Goal: Information Seeking & Learning: Learn about a topic

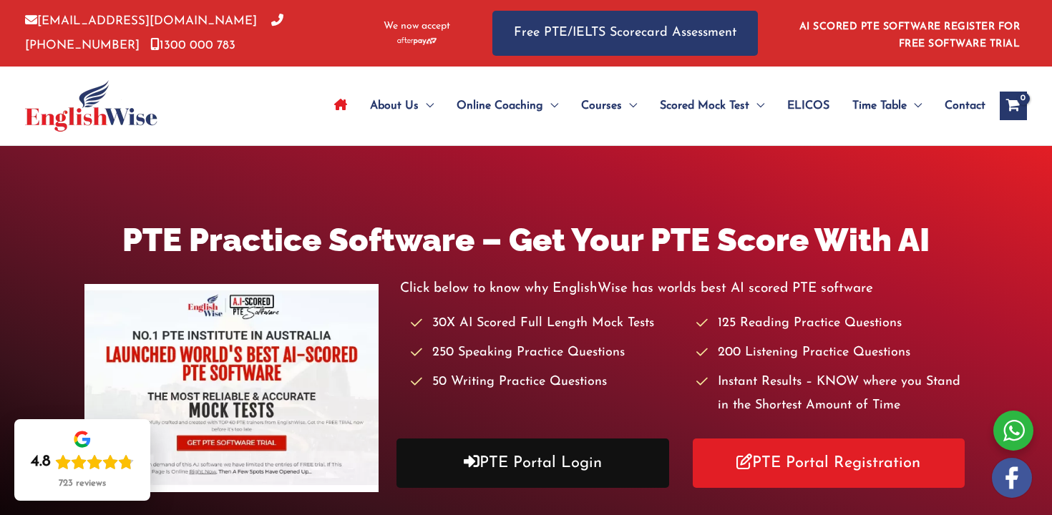
click at [543, 452] on link "PTE Portal Login" at bounding box center [533, 463] width 273 height 49
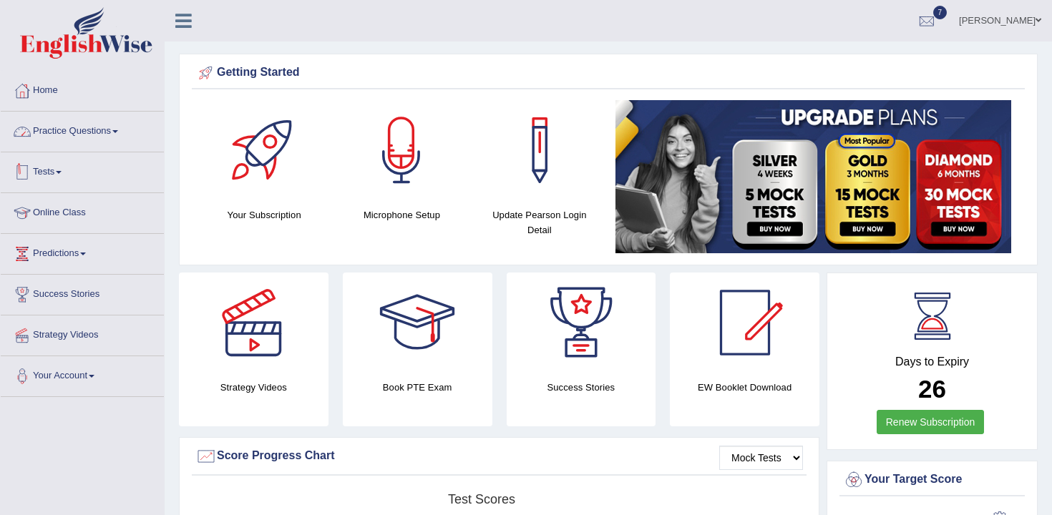
click at [89, 138] on link "Practice Questions" at bounding box center [82, 130] width 163 height 36
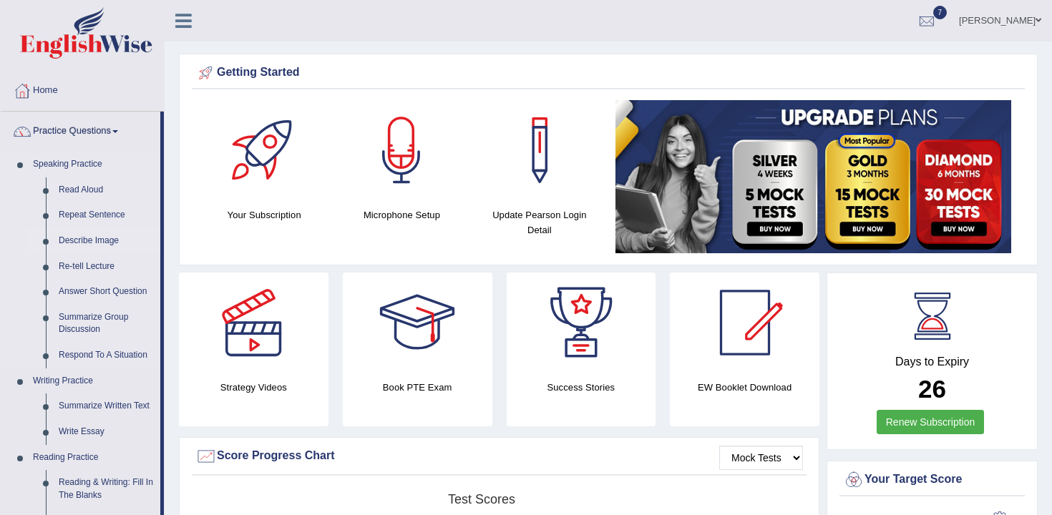
click at [89, 244] on link "Describe Image" at bounding box center [106, 241] width 108 height 26
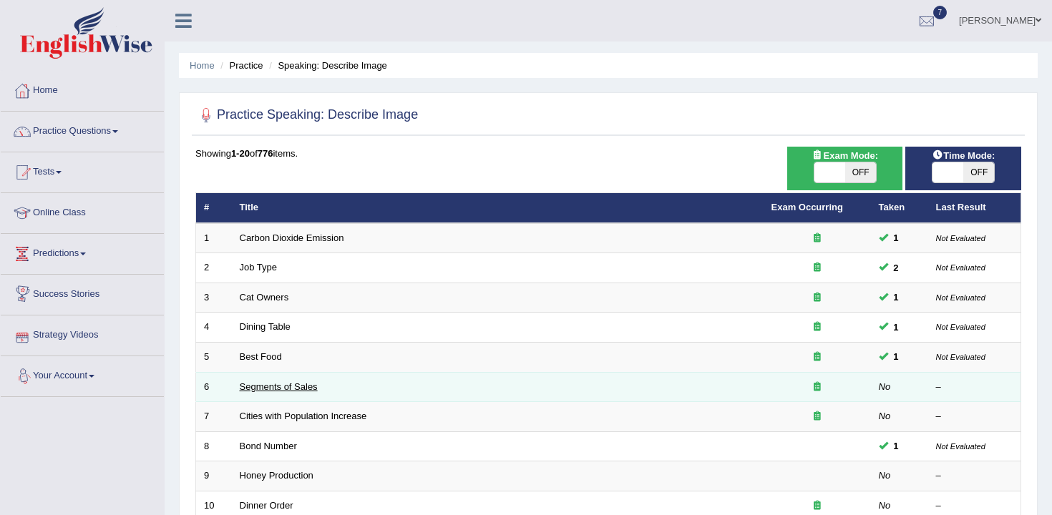
click at [287, 384] on link "Segments of Sales" at bounding box center [279, 387] width 78 height 11
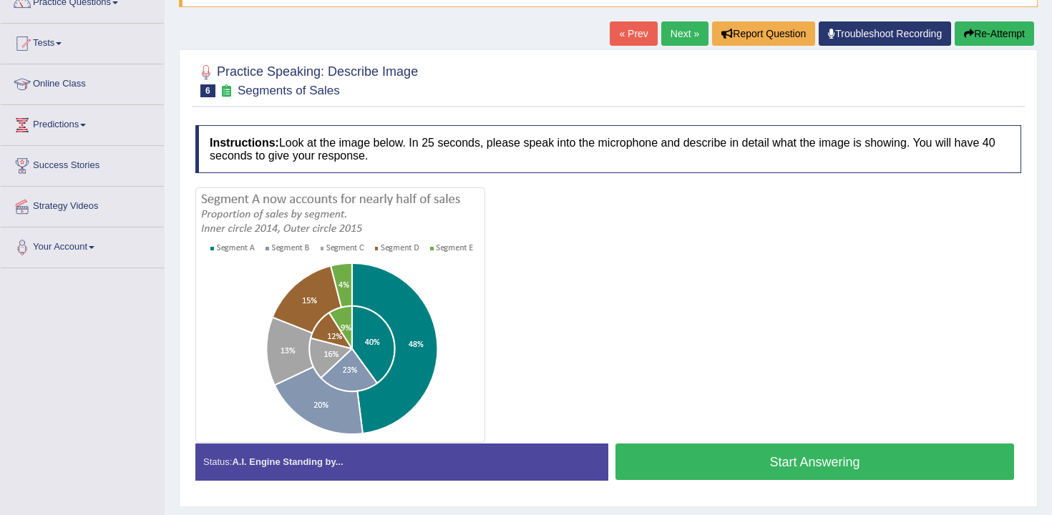
scroll to position [148, 0]
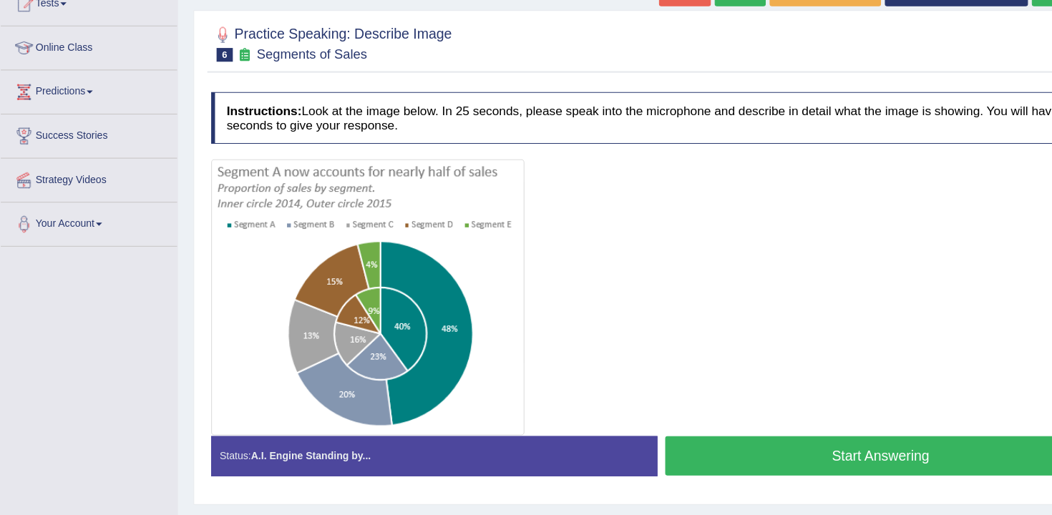
click at [664, 415] on div at bounding box center [608, 296] width 826 height 256
click at [673, 448] on button "Start Answering" at bounding box center [815, 442] width 399 height 37
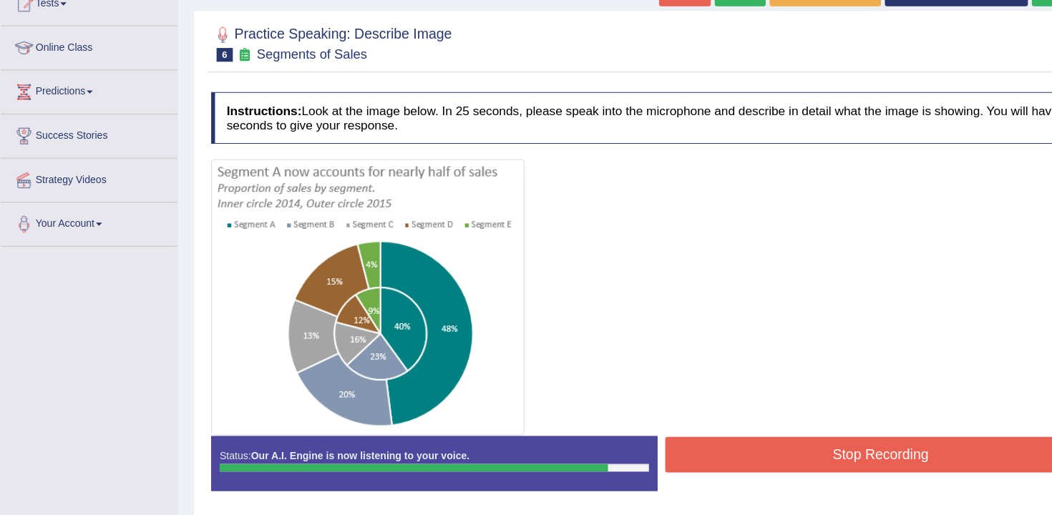
click at [688, 450] on button "Stop Recording" at bounding box center [815, 441] width 399 height 33
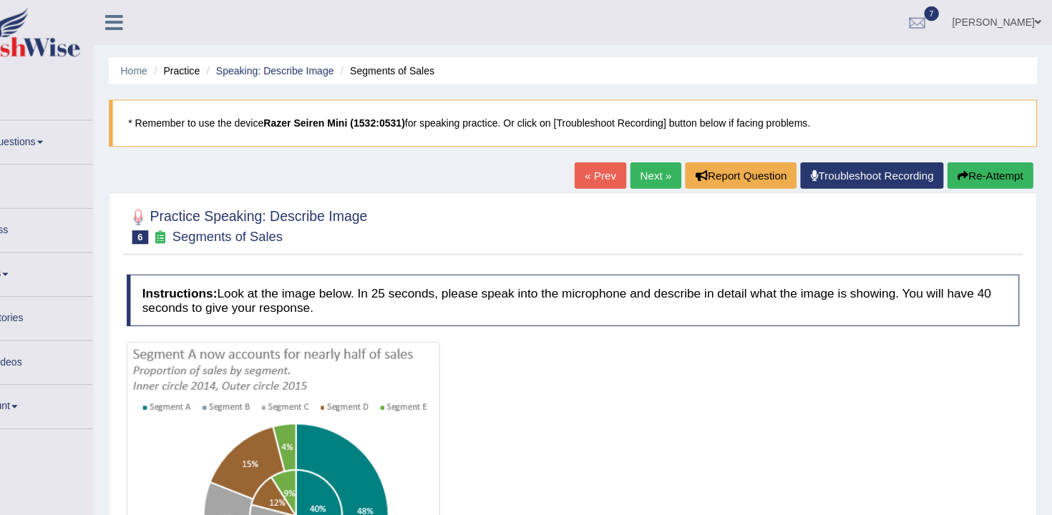
scroll to position [0, 0]
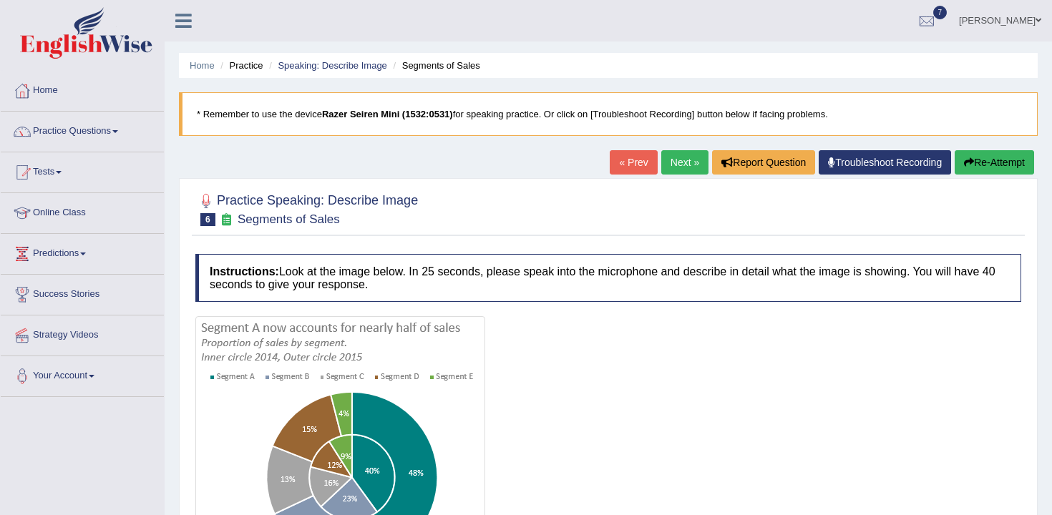
click at [1007, 155] on button "Re-Attempt" at bounding box center [994, 162] width 79 height 24
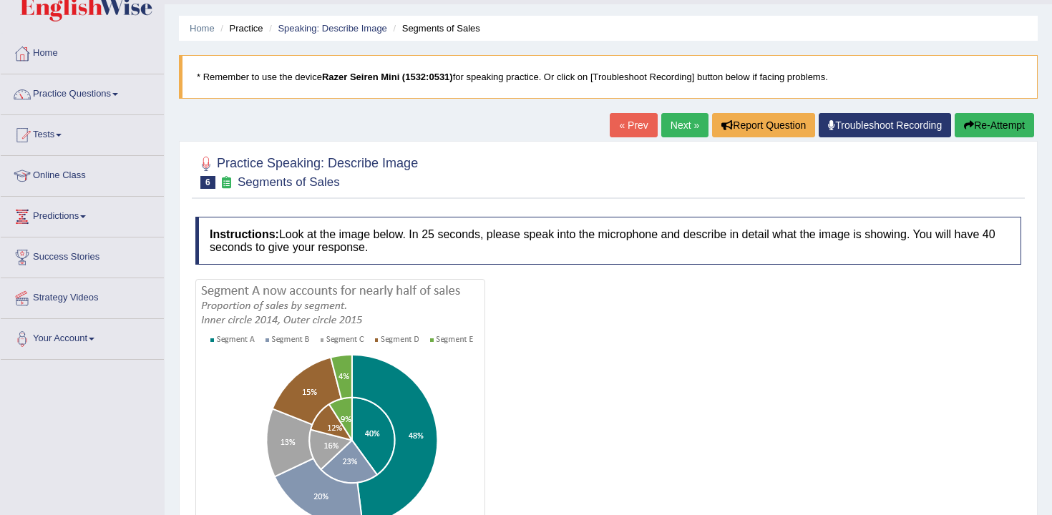
scroll to position [98, 0]
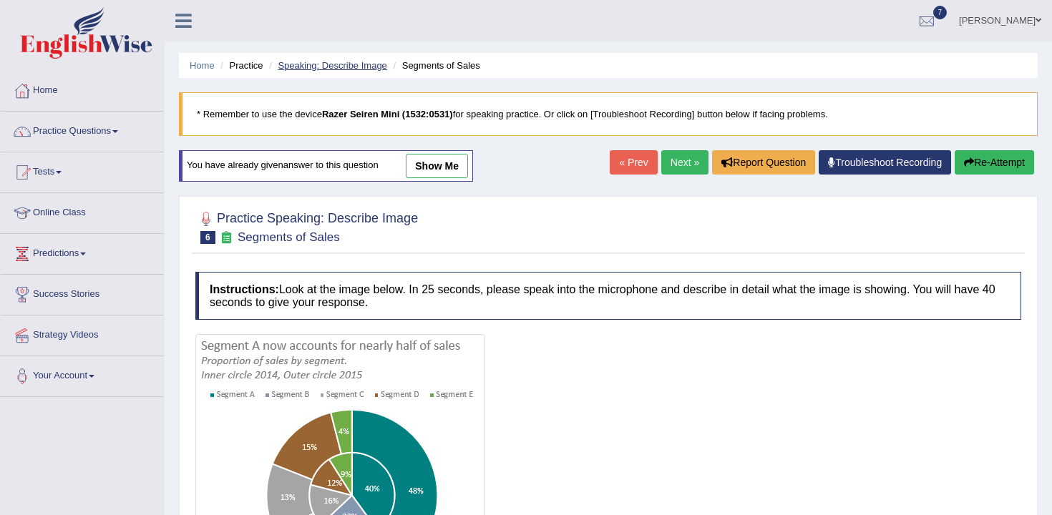
click at [372, 69] on link "Speaking: Describe Image" at bounding box center [332, 65] width 109 height 11
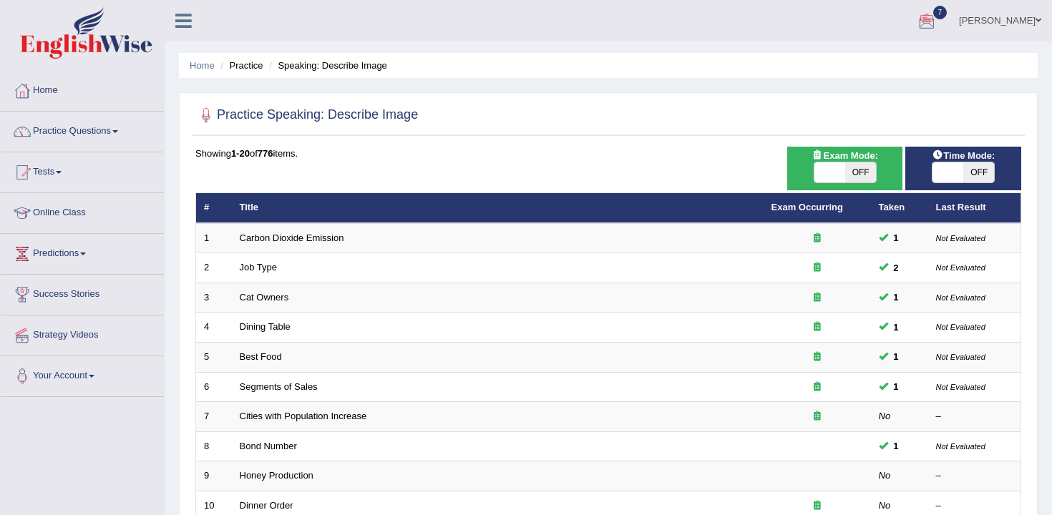
click at [853, 168] on span "OFF" at bounding box center [860, 172] width 31 height 20
checkbox input "true"
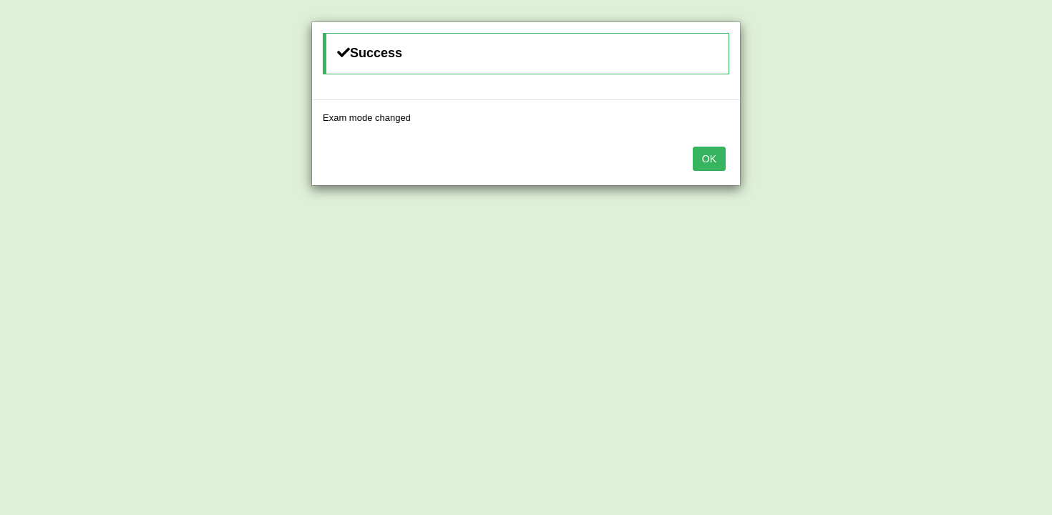
click at [713, 178] on div "OK" at bounding box center [526, 160] width 428 height 50
click at [713, 166] on button "OK" at bounding box center [709, 159] width 33 height 24
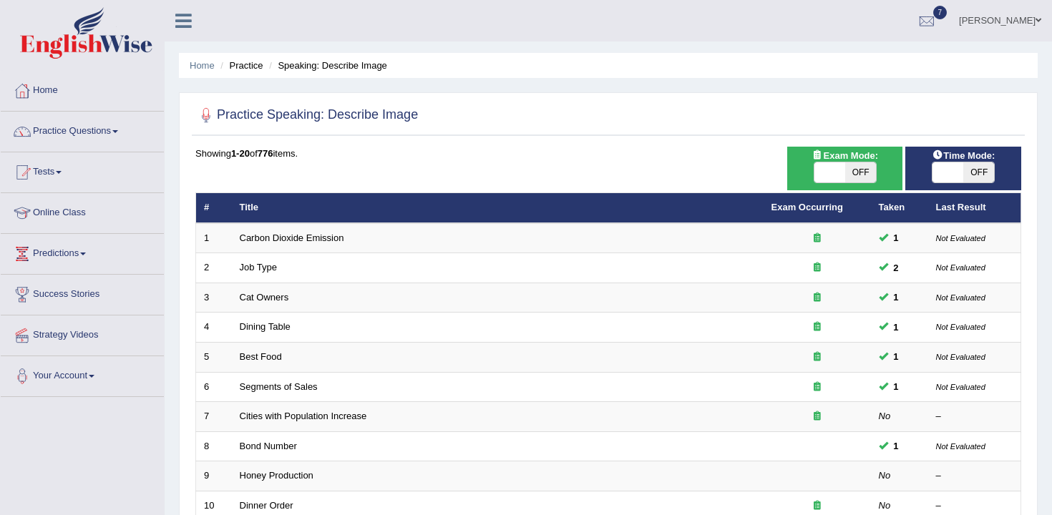
click at [861, 174] on span "OFF" at bounding box center [860, 172] width 31 height 20
checkbox input "true"
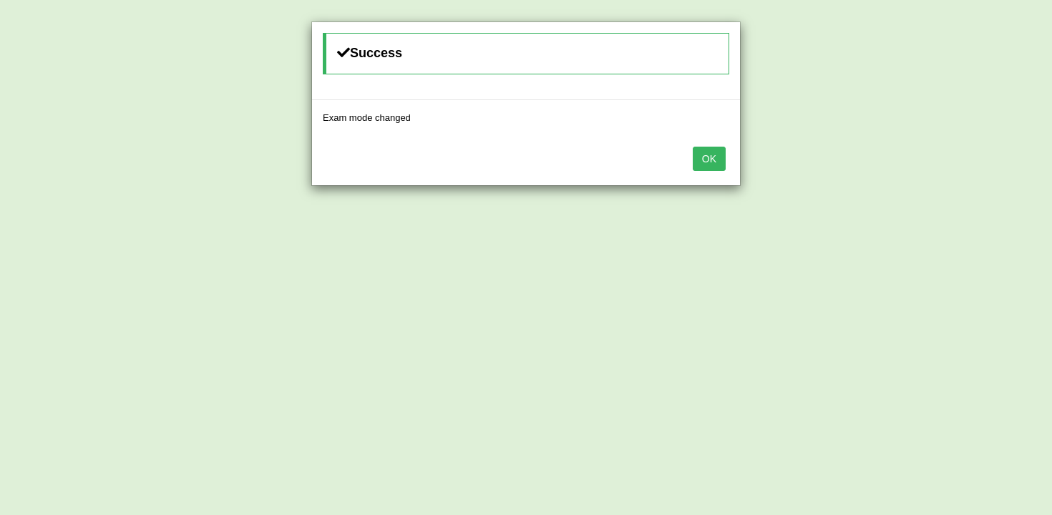
click at [722, 166] on button "OK" at bounding box center [709, 159] width 33 height 24
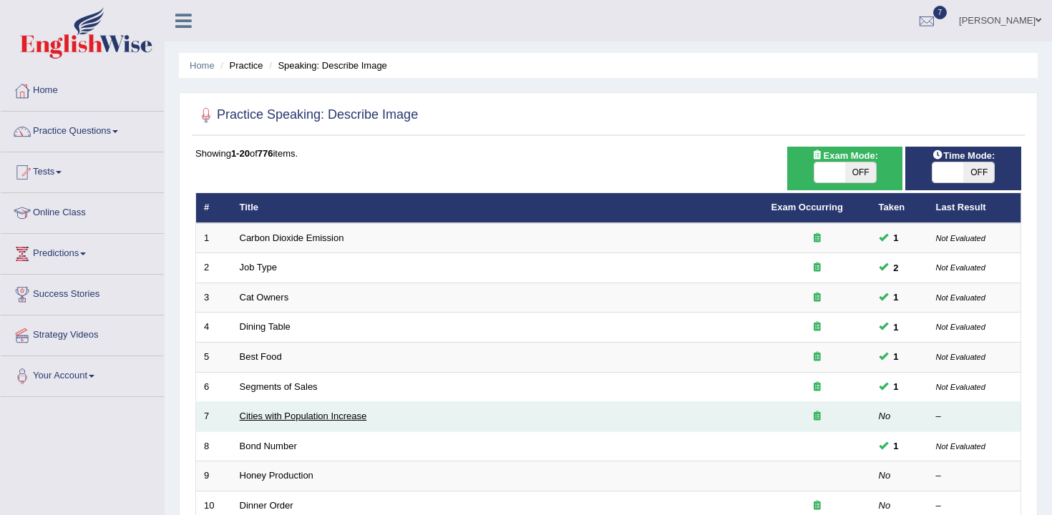
click at [333, 420] on link "Cities with Population Increase" at bounding box center [303, 416] width 127 height 11
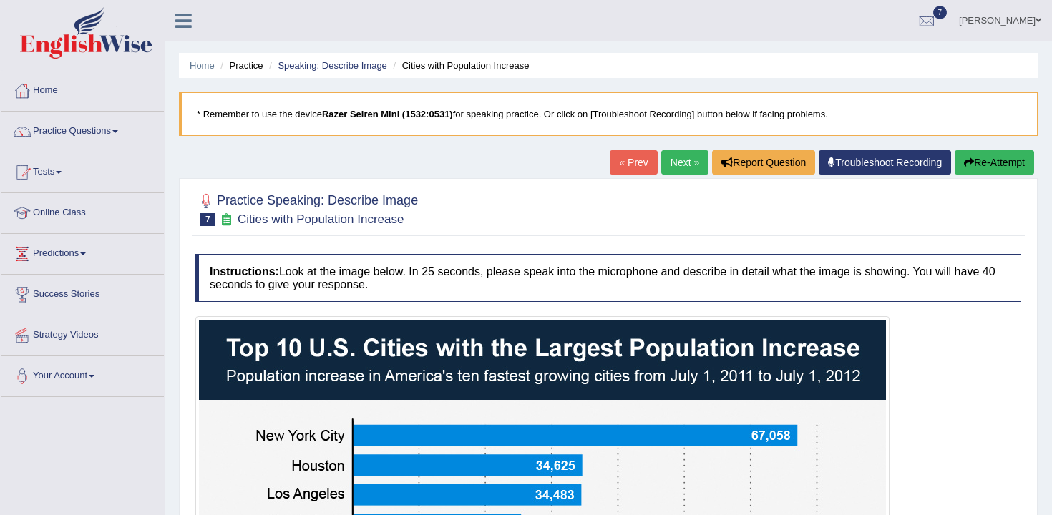
drag, startPoint x: 558, startPoint y: 306, endPoint x: 576, endPoint y: 250, distance: 59.5
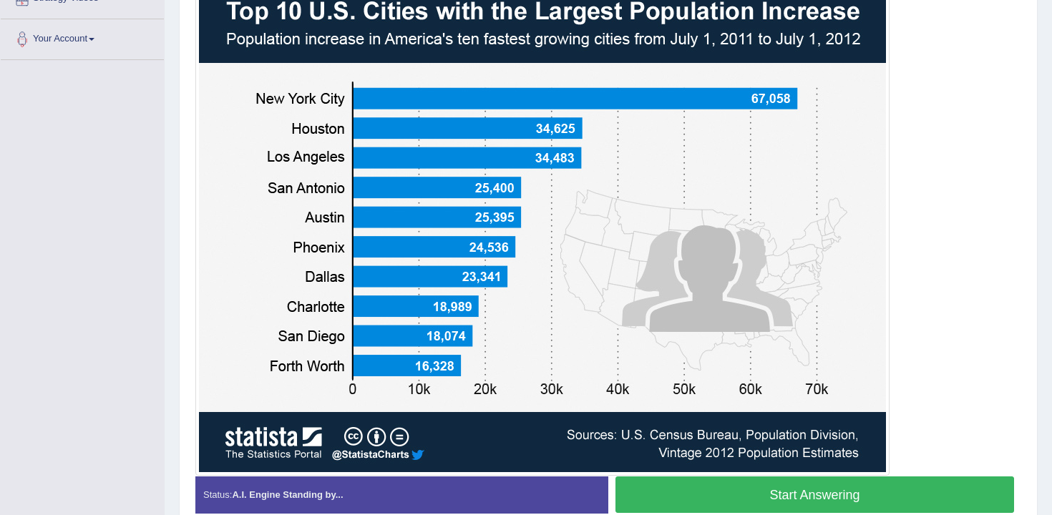
scroll to position [330, 0]
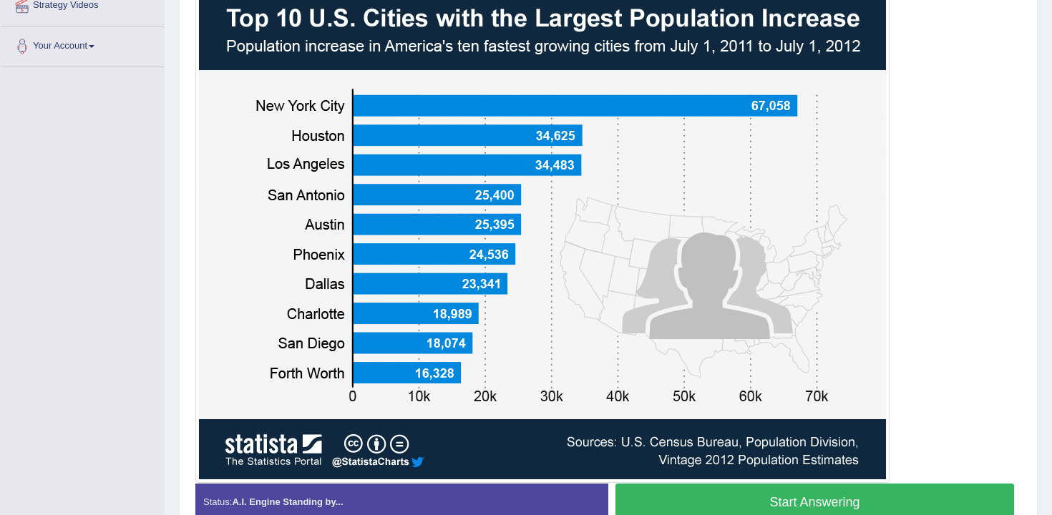
click at [689, 495] on button "Start Answering" at bounding box center [815, 502] width 399 height 37
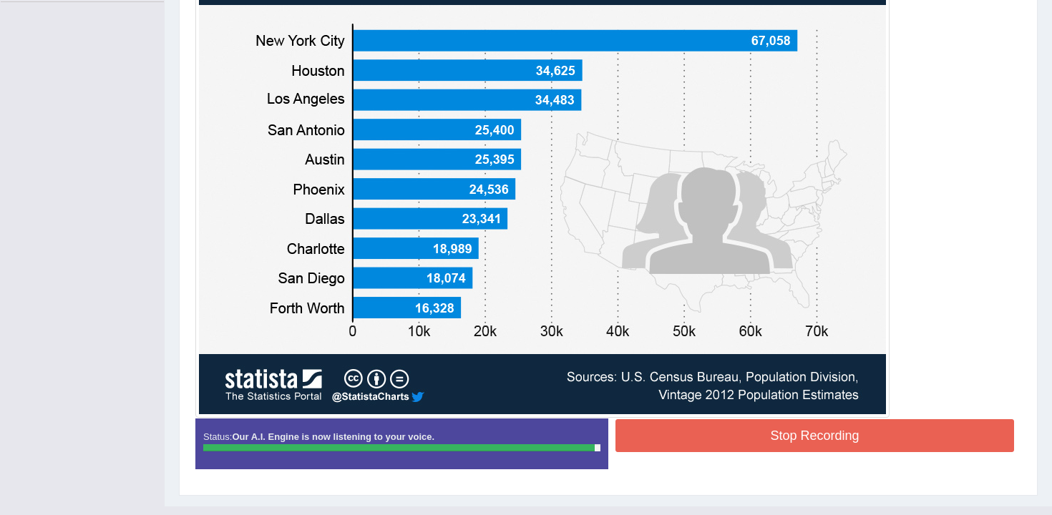
scroll to position [422, 0]
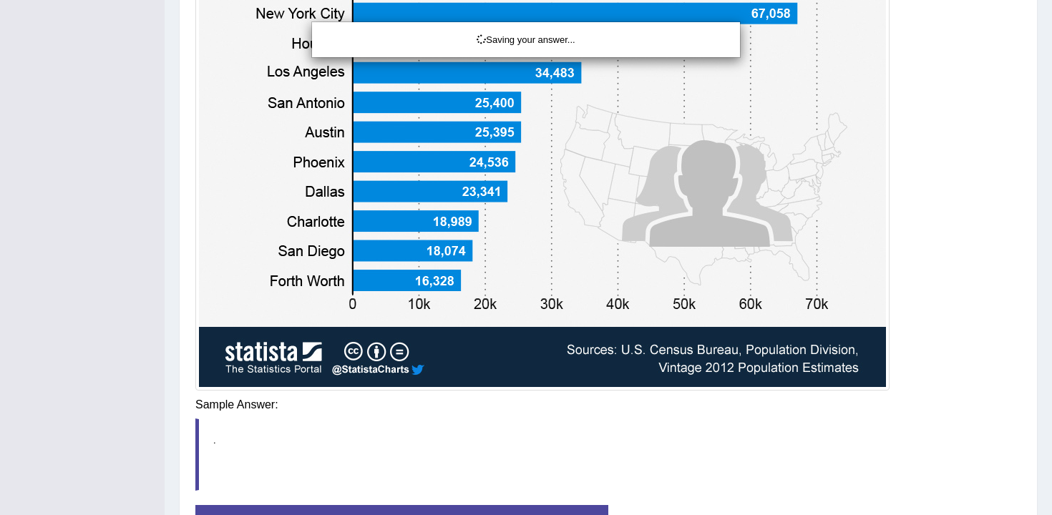
click at [749, 420] on div "Saving your answer..." at bounding box center [526, 257] width 1052 height 515
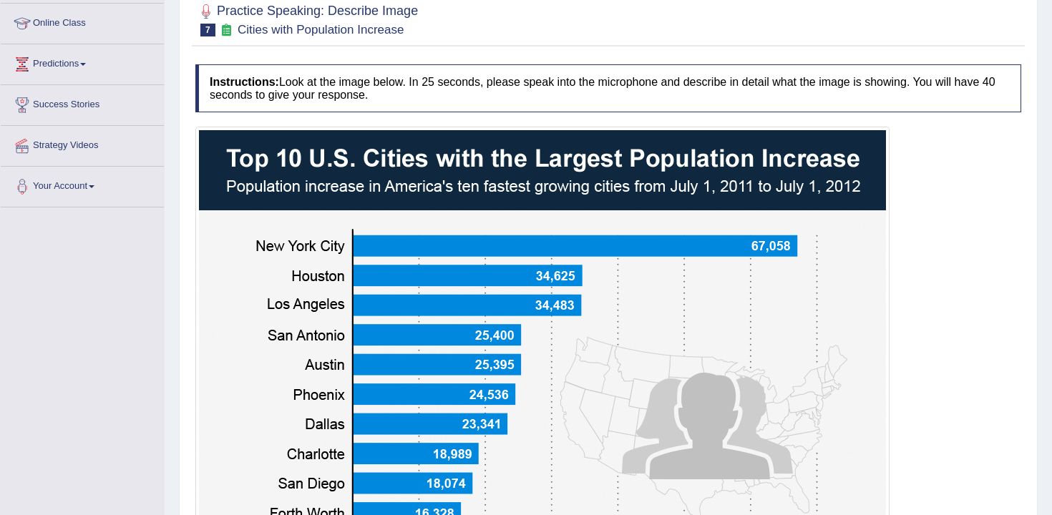
scroll to position [0, 0]
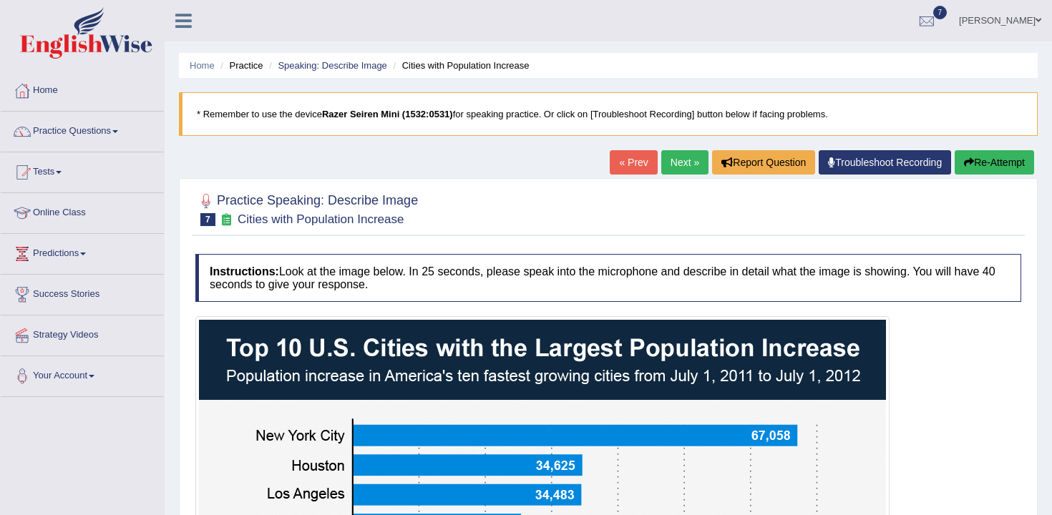
click at [976, 165] on button "Re-Attempt" at bounding box center [994, 162] width 79 height 24
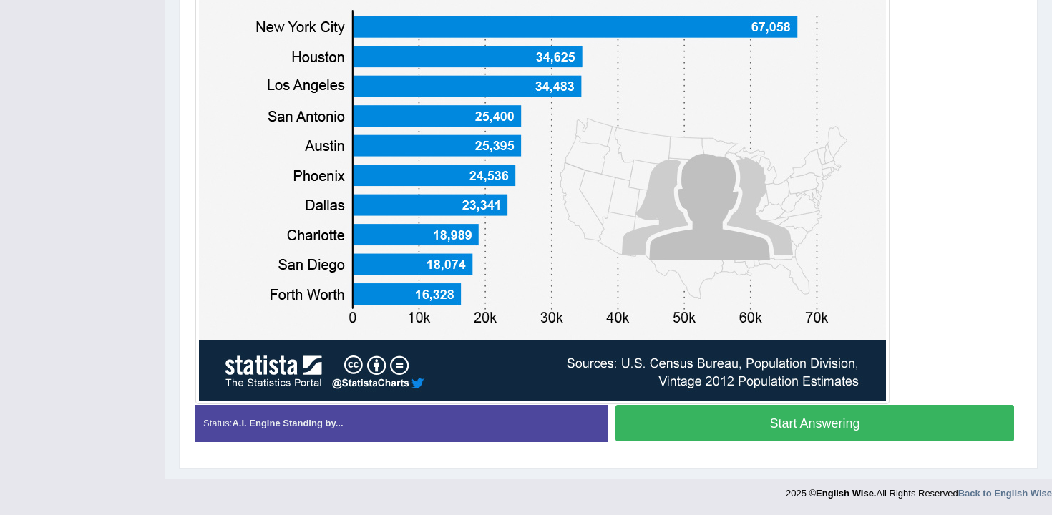
click at [666, 427] on button "Start Answering" at bounding box center [815, 423] width 399 height 37
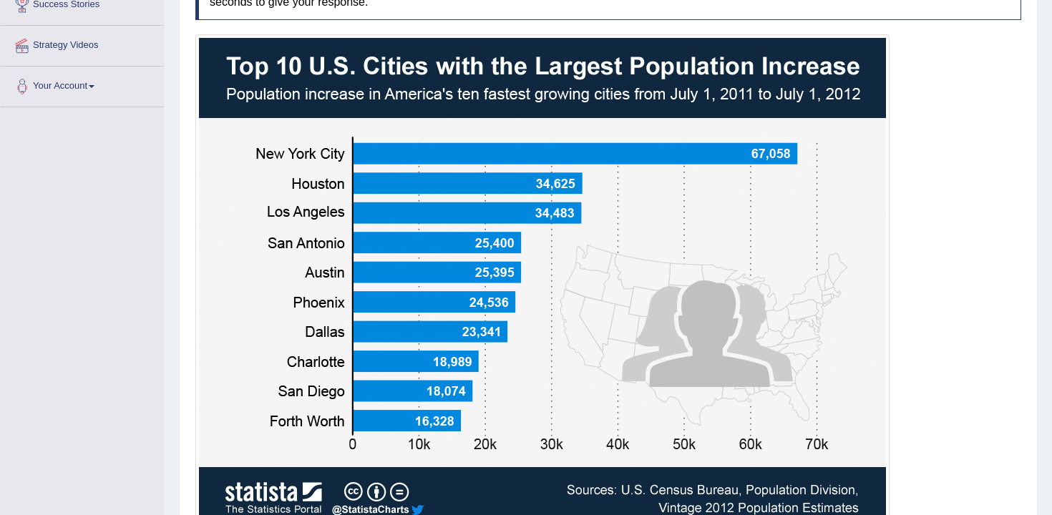
scroll to position [429, 0]
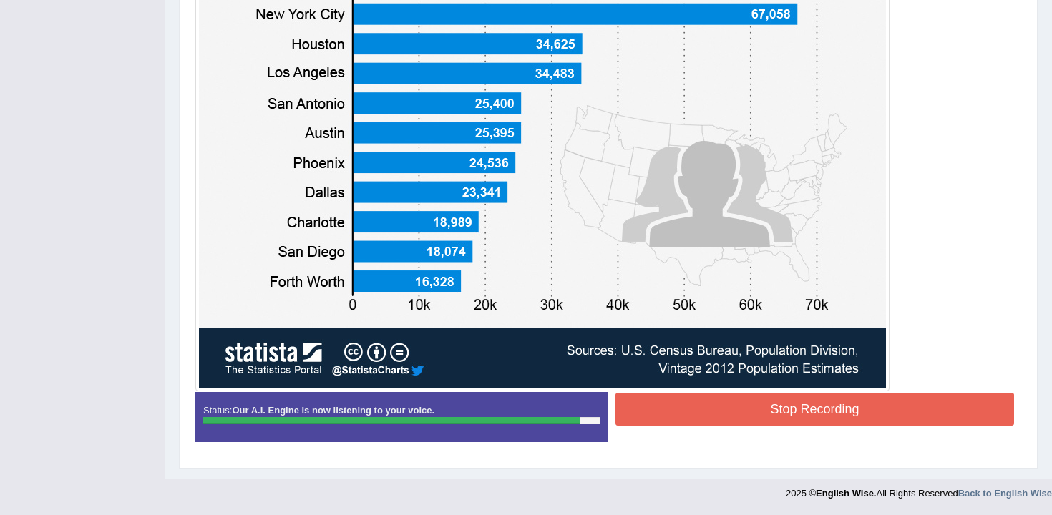
click at [722, 410] on button "Stop Recording" at bounding box center [815, 409] width 399 height 33
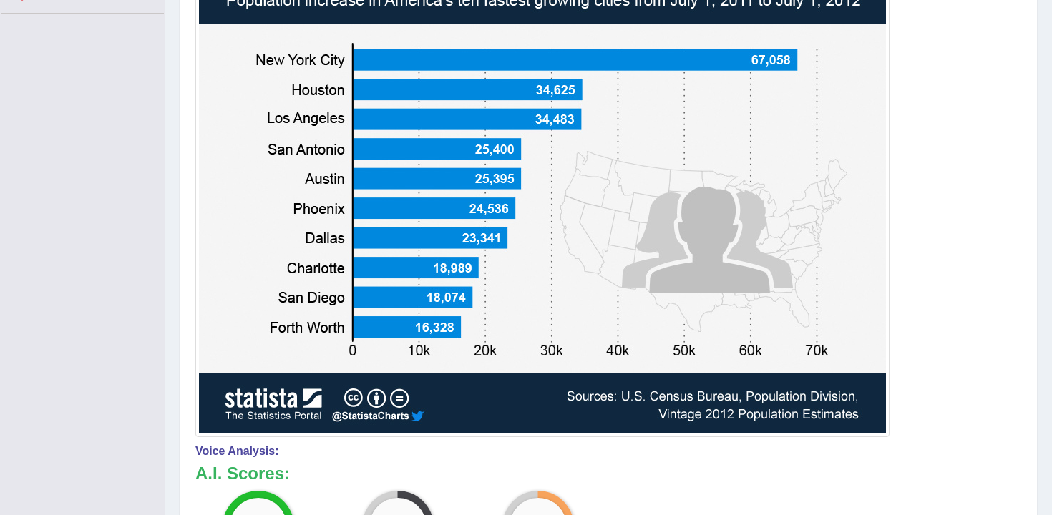
scroll to position [0, 0]
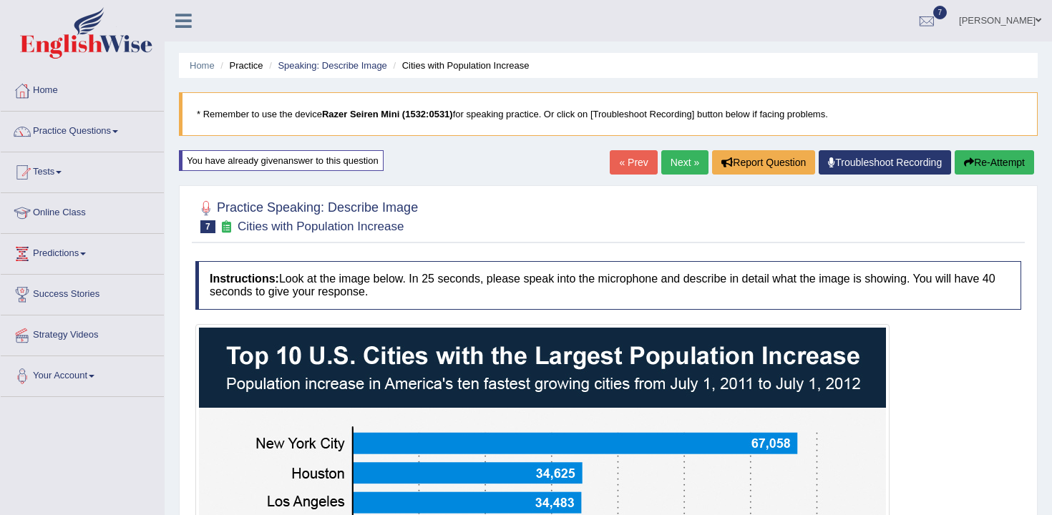
click at [997, 164] on button "Re-Attempt" at bounding box center [994, 162] width 79 height 24
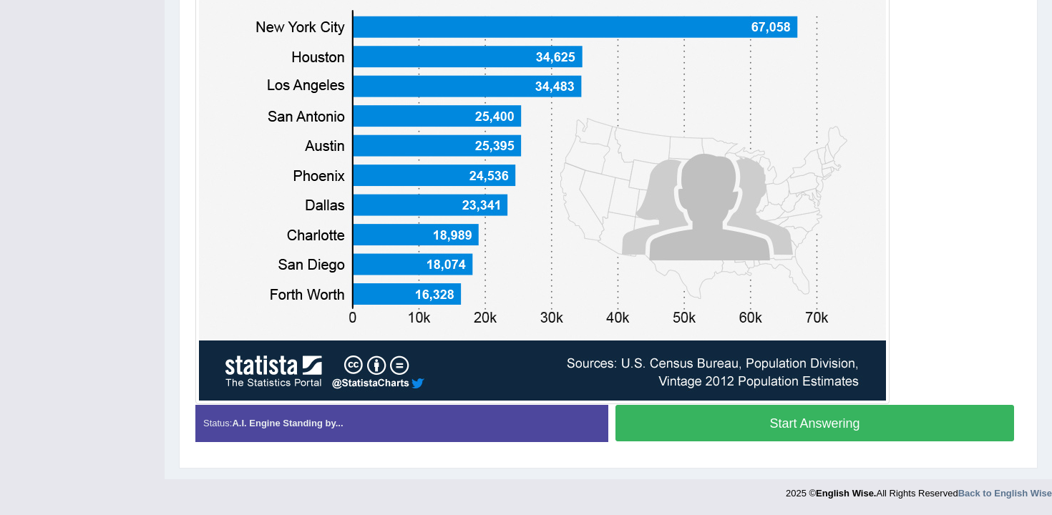
click at [728, 420] on button "Start Answering" at bounding box center [815, 423] width 399 height 37
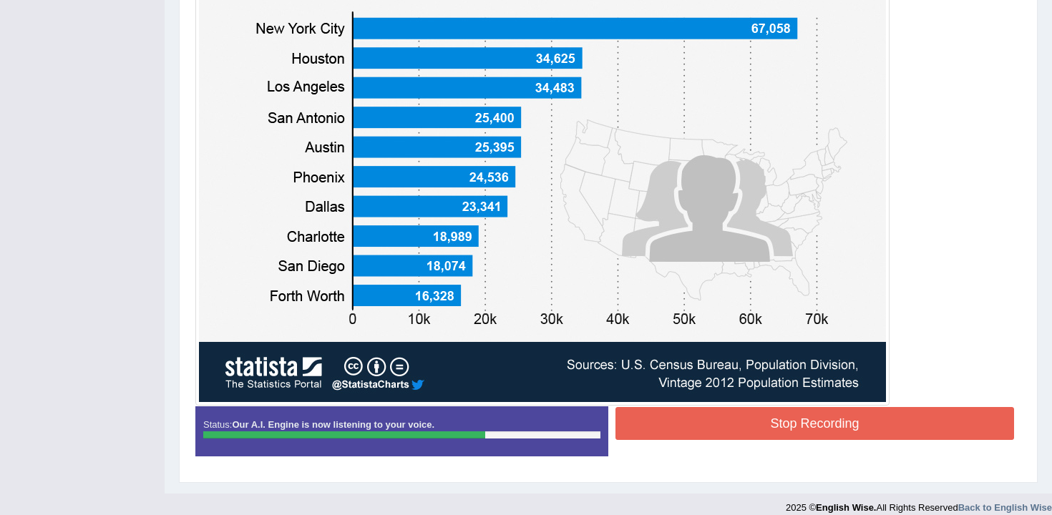
scroll to position [429, 0]
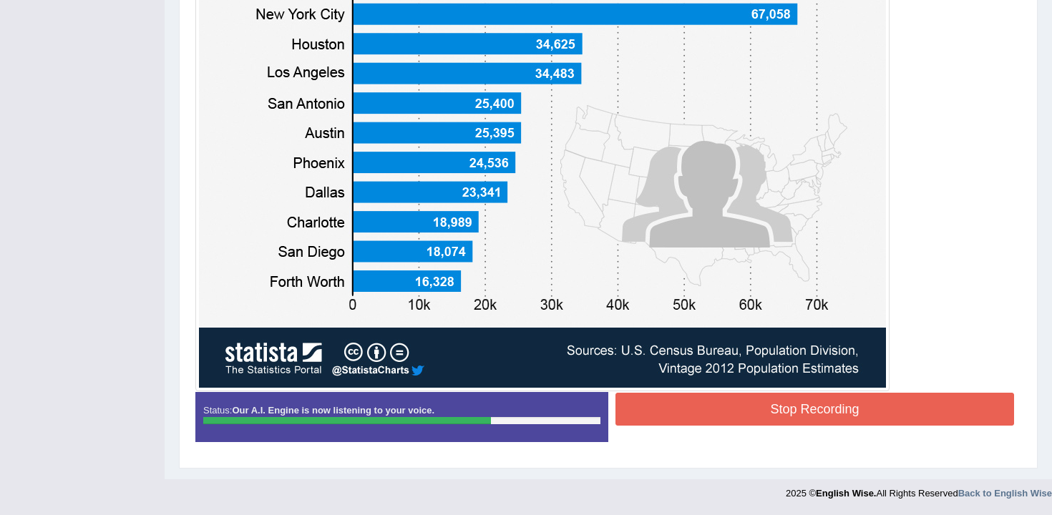
click at [722, 410] on button "Stop Recording" at bounding box center [815, 409] width 399 height 33
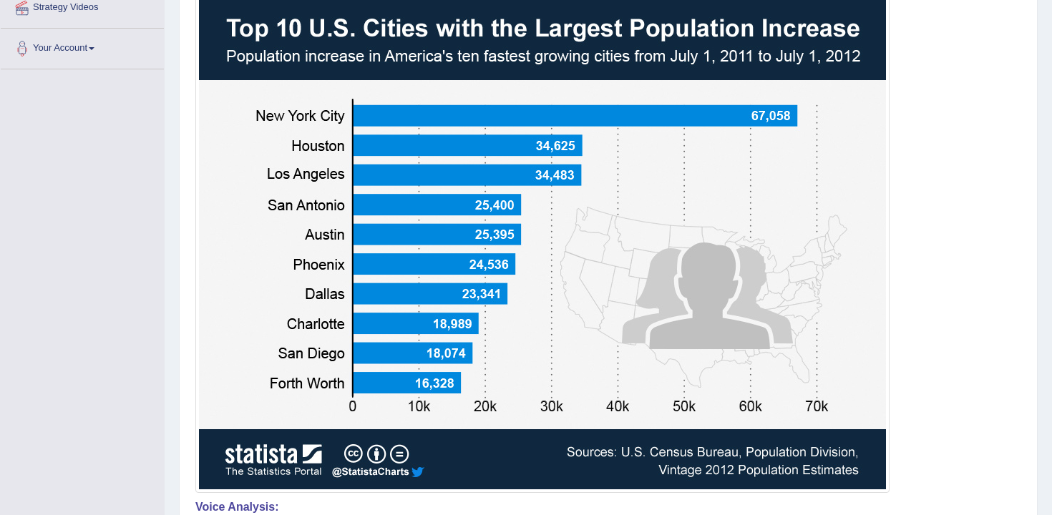
scroll to position [0, 0]
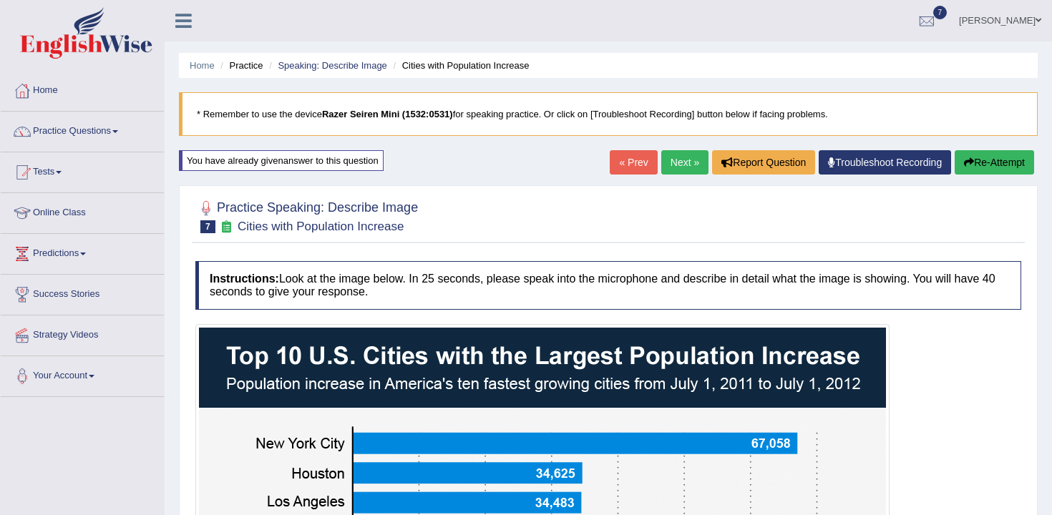
click at [1004, 170] on button "Re-Attempt" at bounding box center [994, 162] width 79 height 24
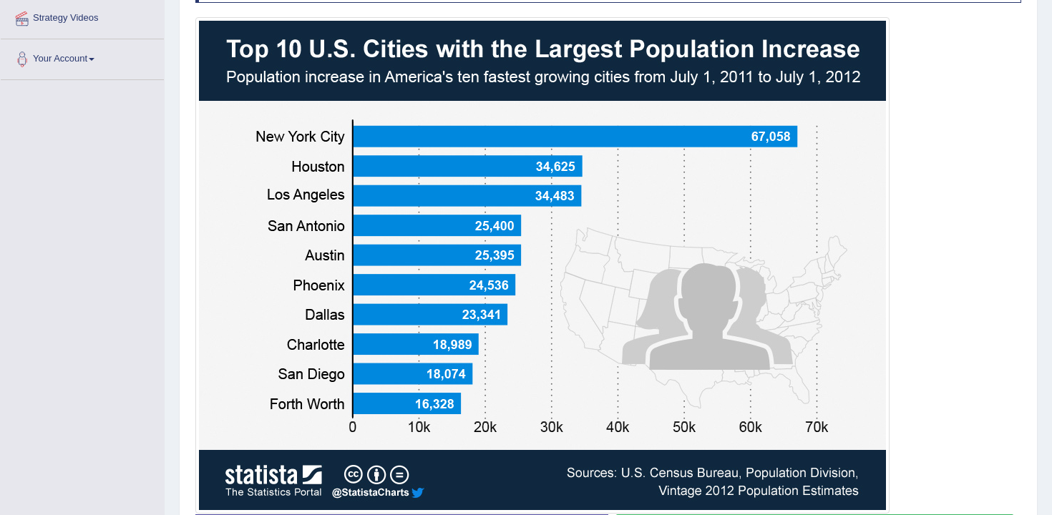
scroll to position [427, 0]
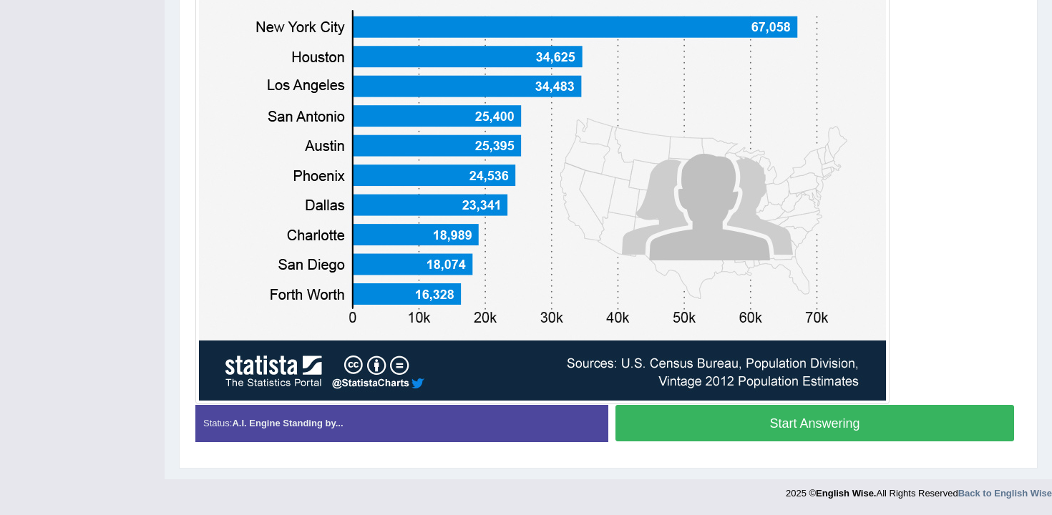
click at [759, 432] on button "Start Answering" at bounding box center [815, 423] width 399 height 37
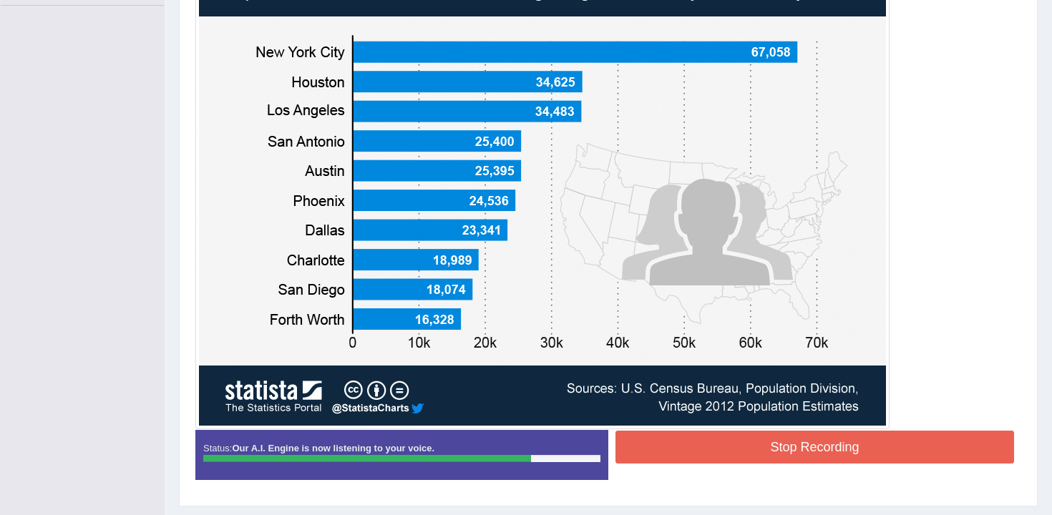
scroll to position [429, 0]
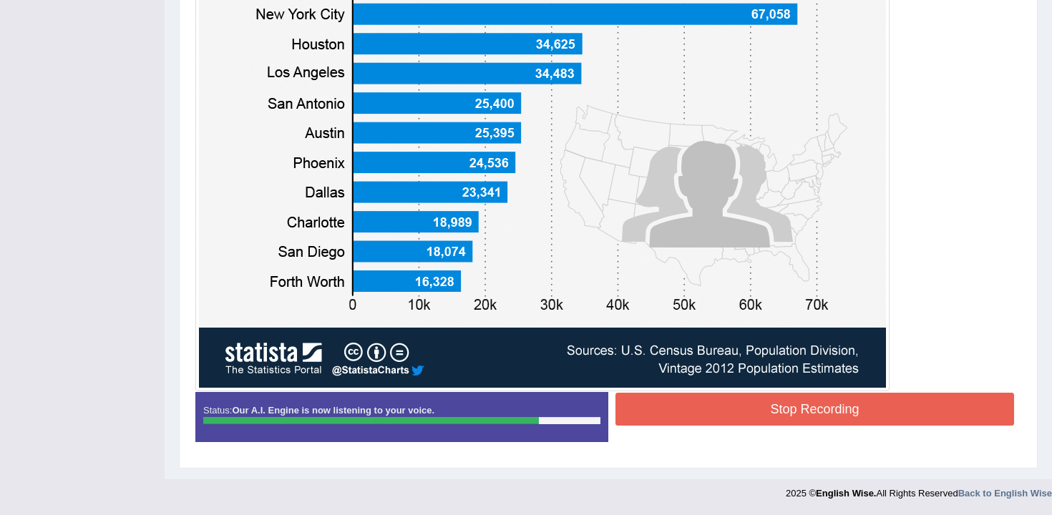
click at [770, 401] on button "Stop Recording" at bounding box center [815, 409] width 399 height 33
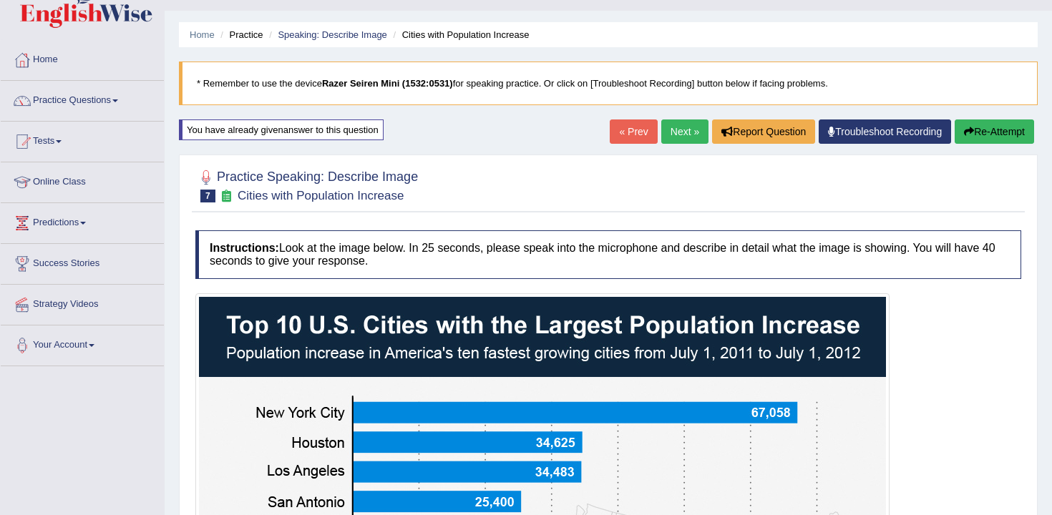
scroll to position [0, 0]
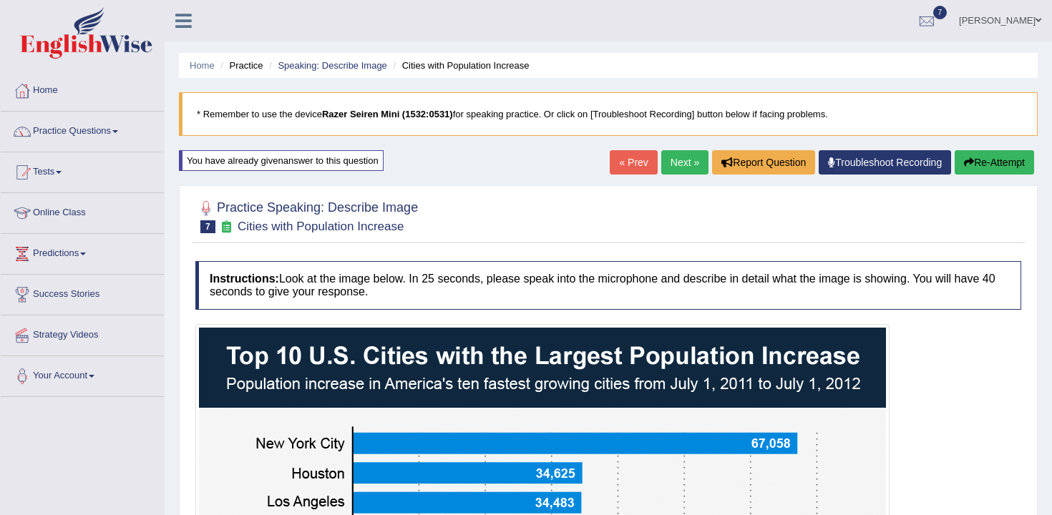
click at [1012, 169] on button "Re-Attempt" at bounding box center [994, 162] width 79 height 24
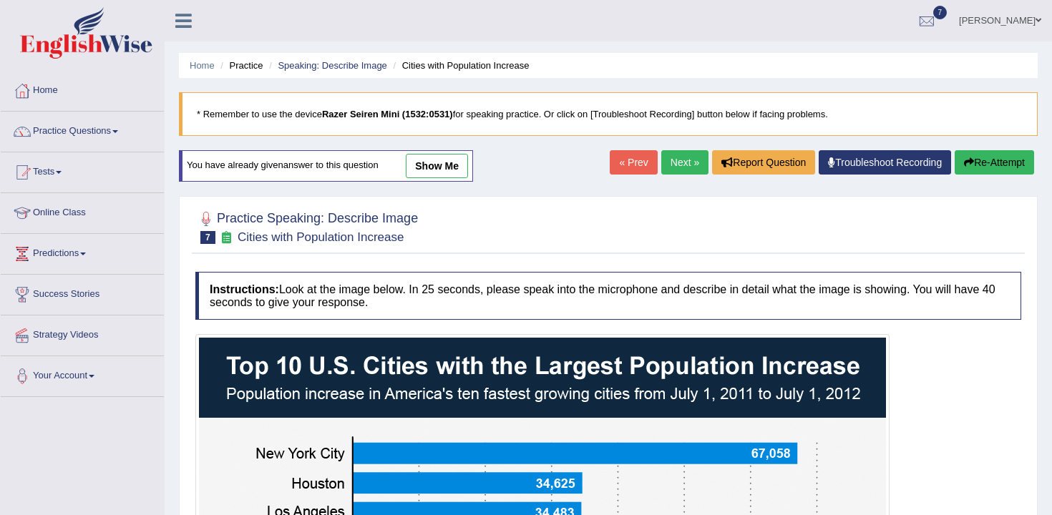
scroll to position [427, 0]
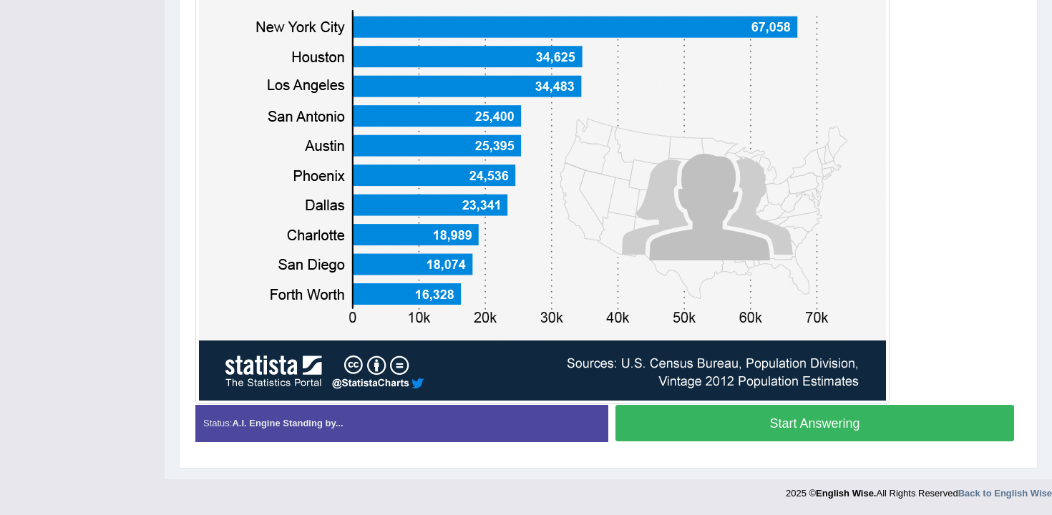
click at [659, 442] on div "Start Answering" at bounding box center [814, 425] width 413 height 40
click at [661, 428] on button "Start Answering" at bounding box center [815, 423] width 399 height 37
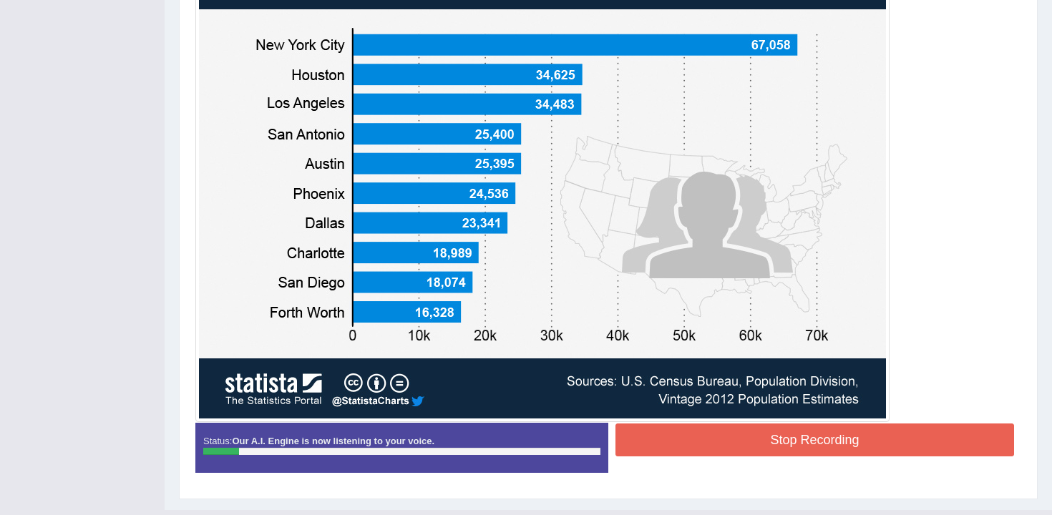
scroll to position [429, 0]
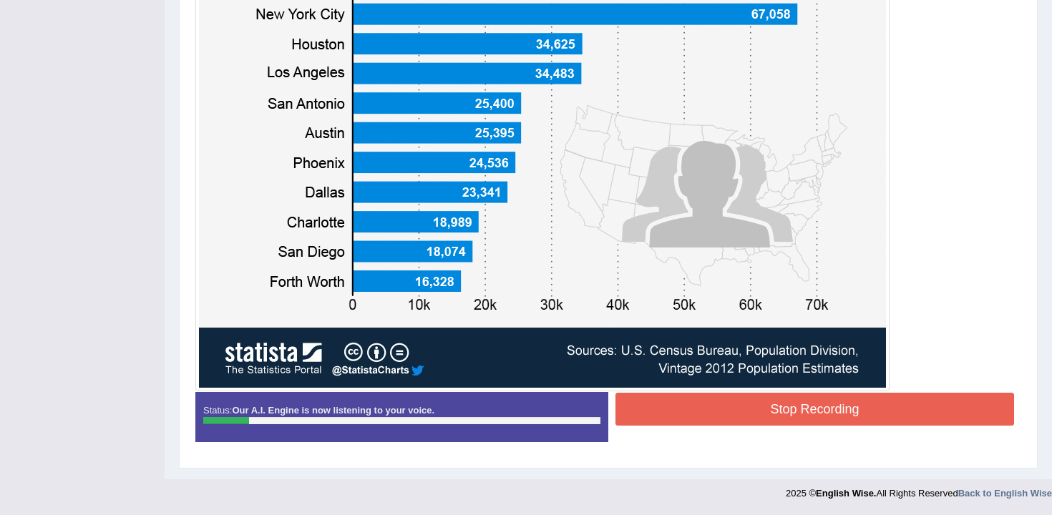
click at [650, 412] on button "Stop Recording" at bounding box center [815, 409] width 399 height 33
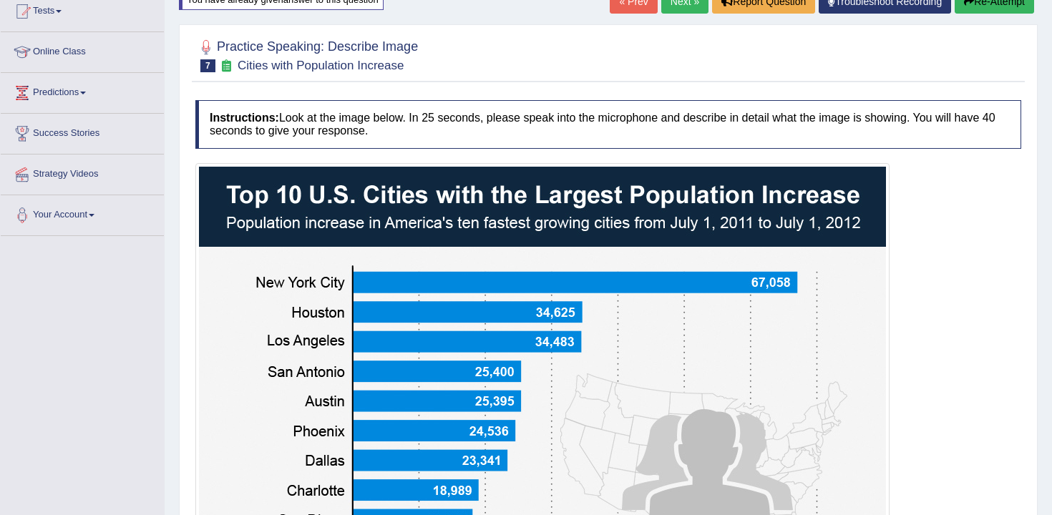
scroll to position [0, 0]
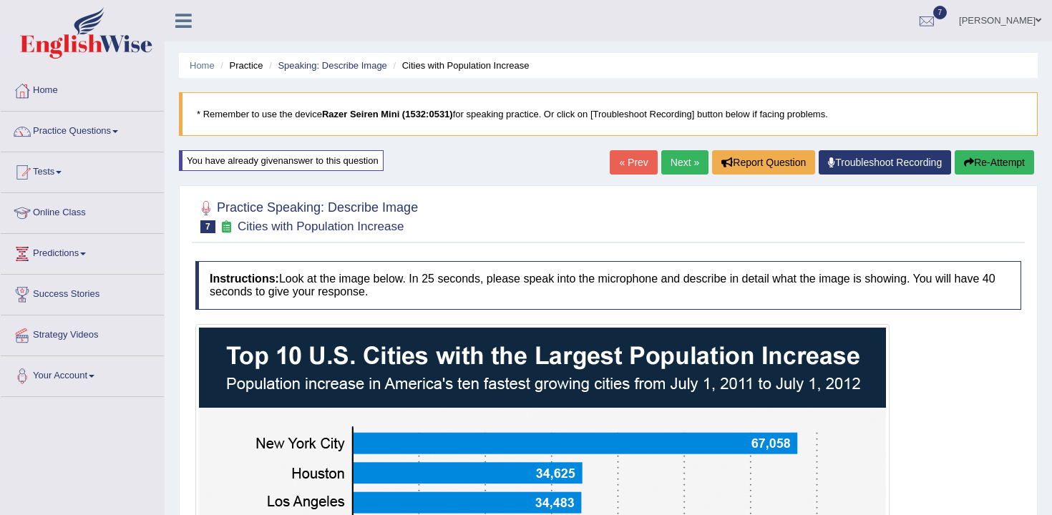
click at [965, 164] on icon "button" at bounding box center [969, 162] width 10 height 10
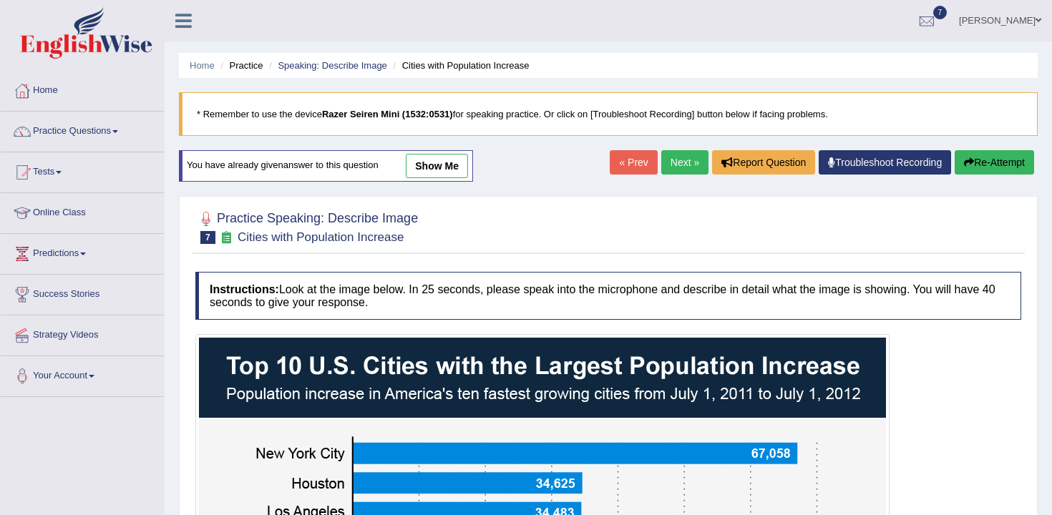
scroll to position [427, 0]
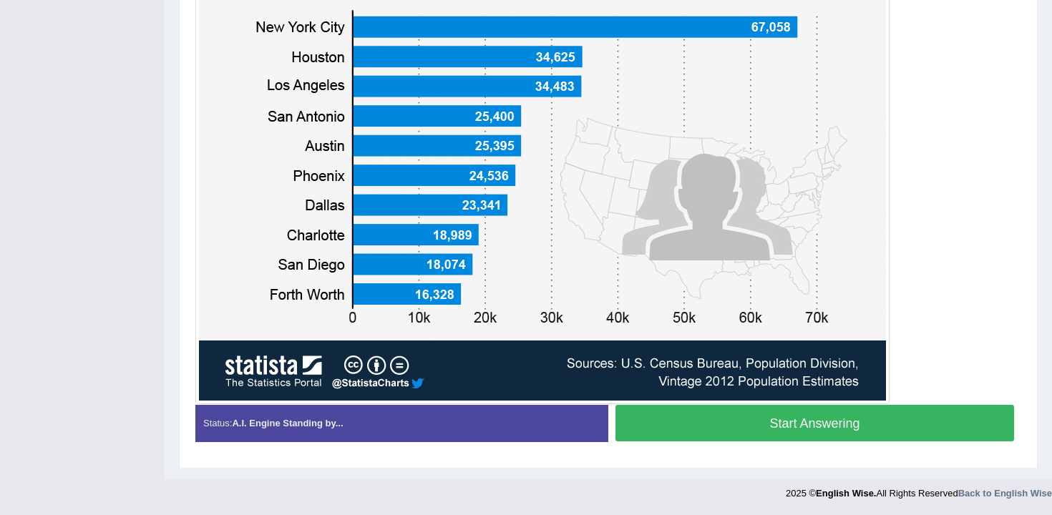
click at [689, 455] on div "Status: A.I. Engine Standing by... Start Answering Stop Recording" at bounding box center [608, 430] width 826 height 51
click at [689, 441] on button "Start Answering" at bounding box center [815, 423] width 399 height 37
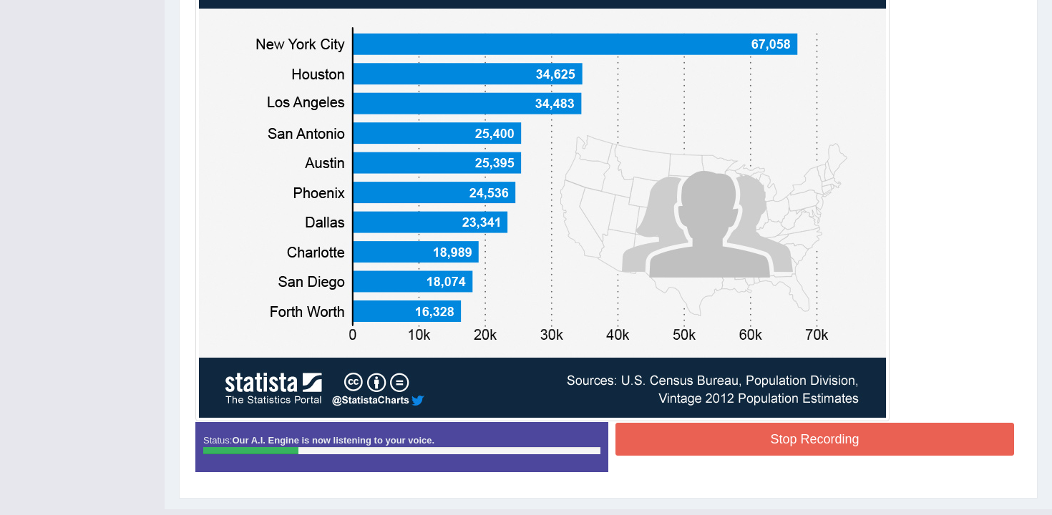
scroll to position [429, 0]
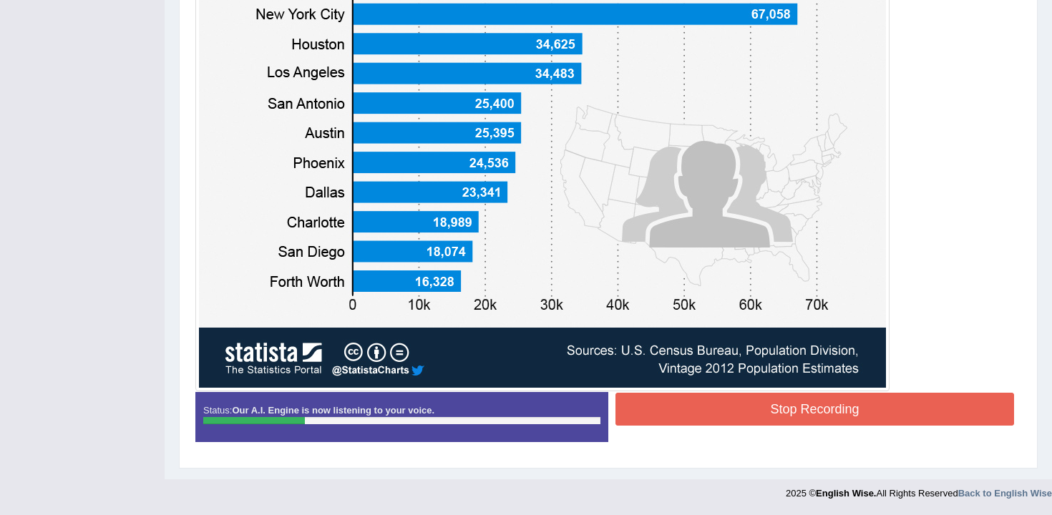
click at [748, 422] on button "Stop Recording" at bounding box center [815, 409] width 399 height 33
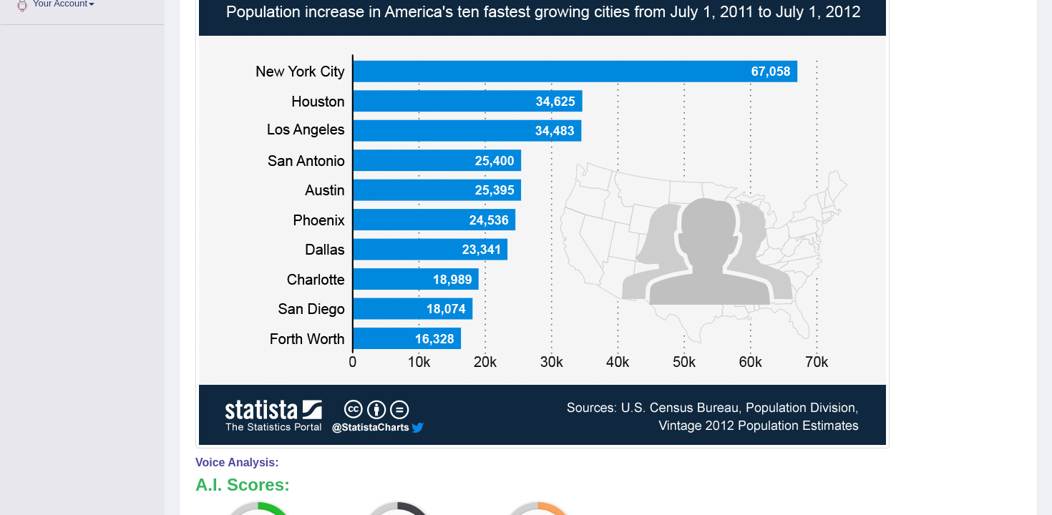
scroll to position [155, 0]
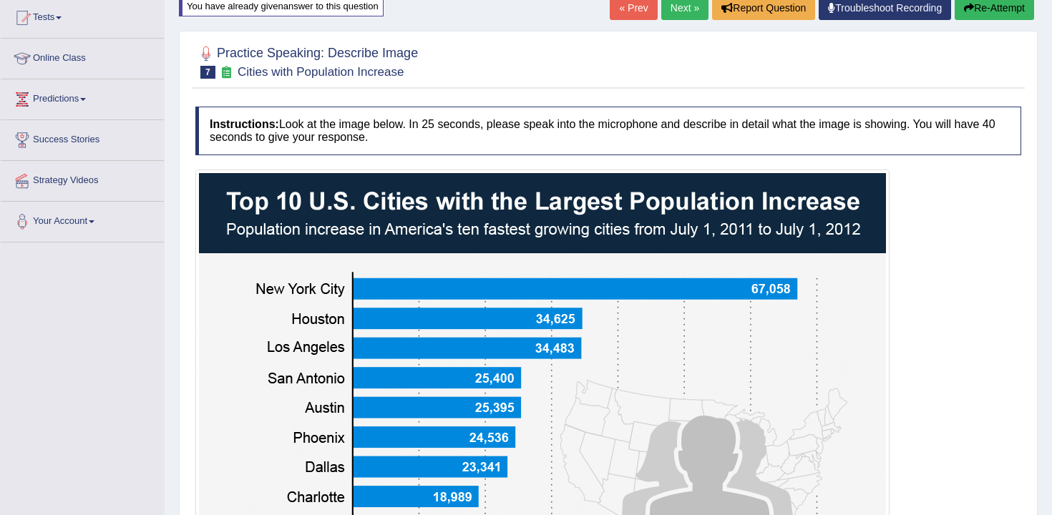
click at [964, 3] on icon "button" at bounding box center [969, 8] width 10 height 10
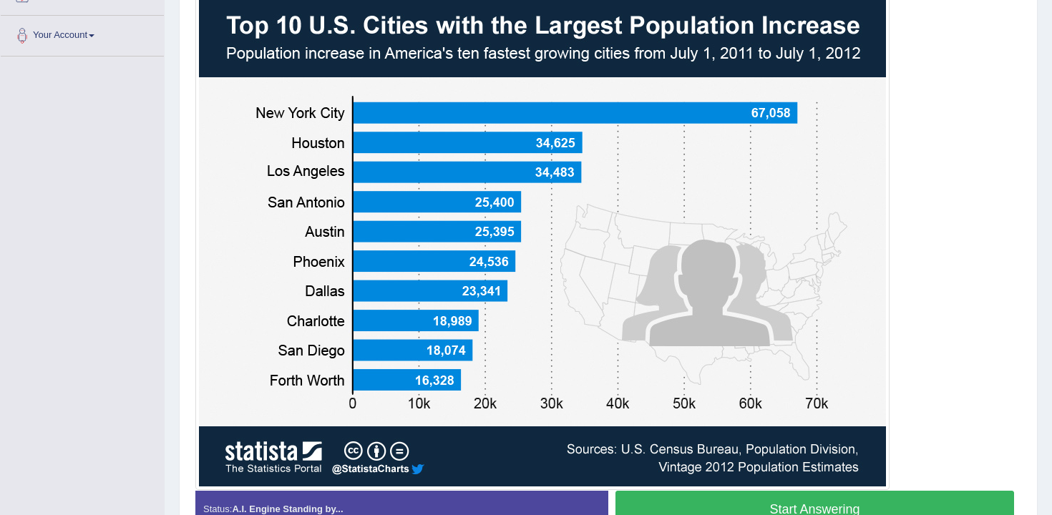
scroll to position [427, 0]
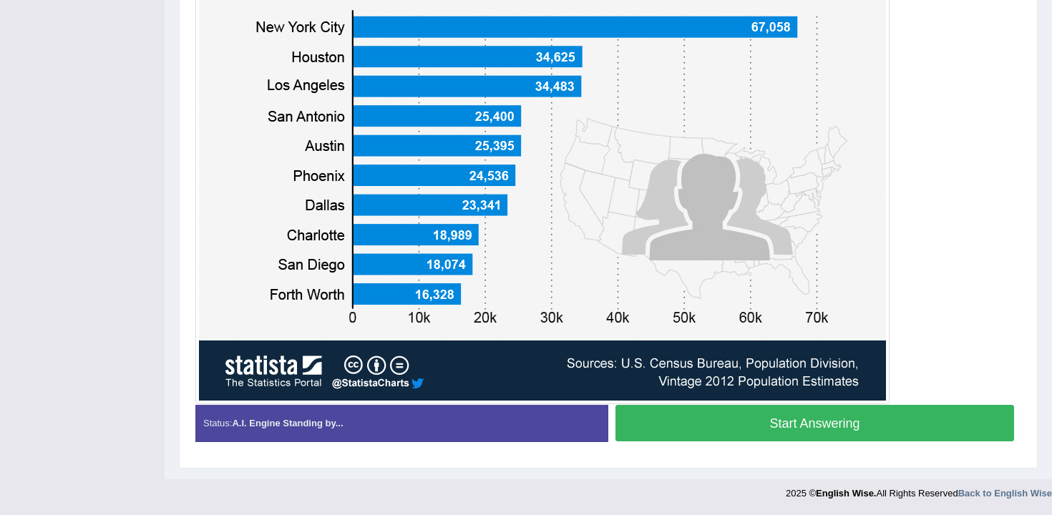
click at [729, 421] on button "Start Answering" at bounding box center [815, 423] width 399 height 37
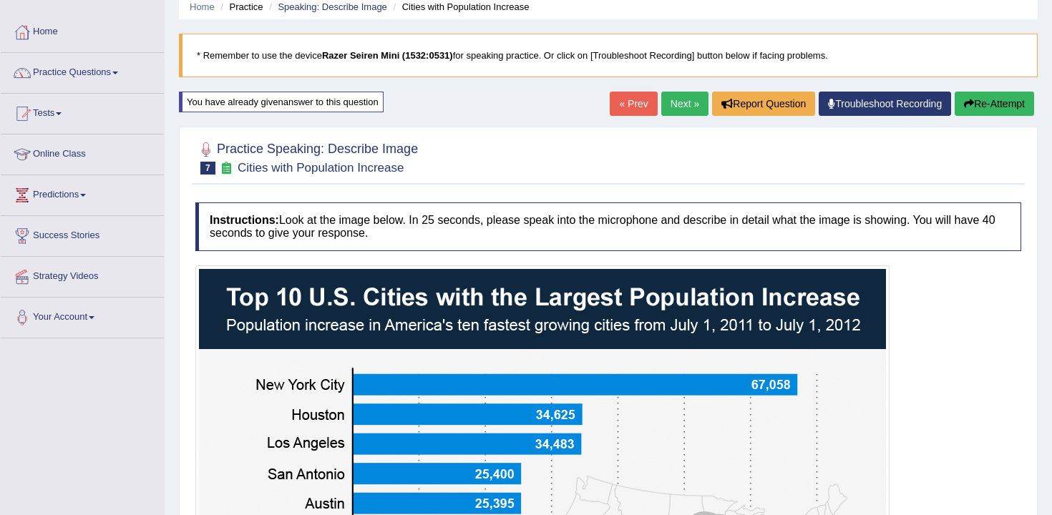
scroll to position [429, 0]
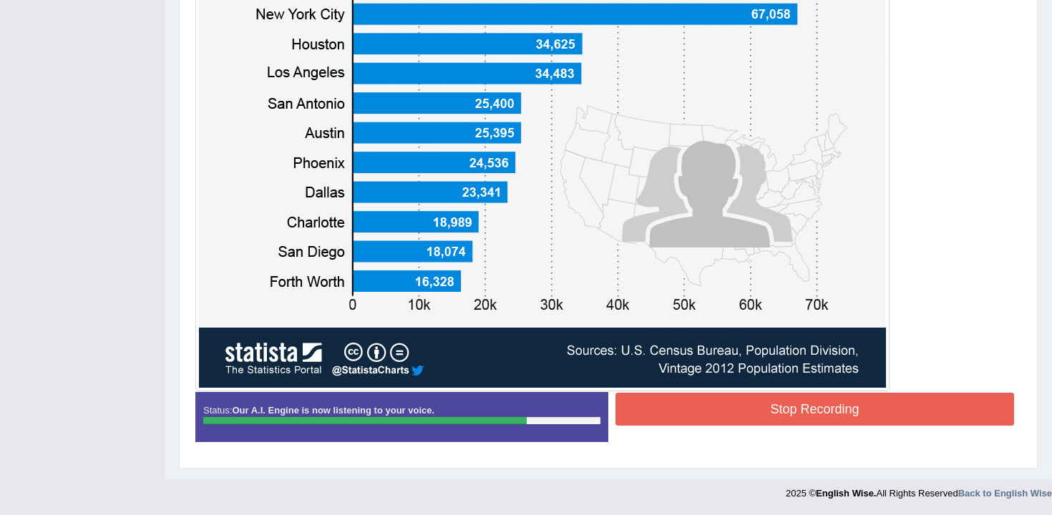
click at [787, 407] on button "Stop Recording" at bounding box center [815, 409] width 399 height 33
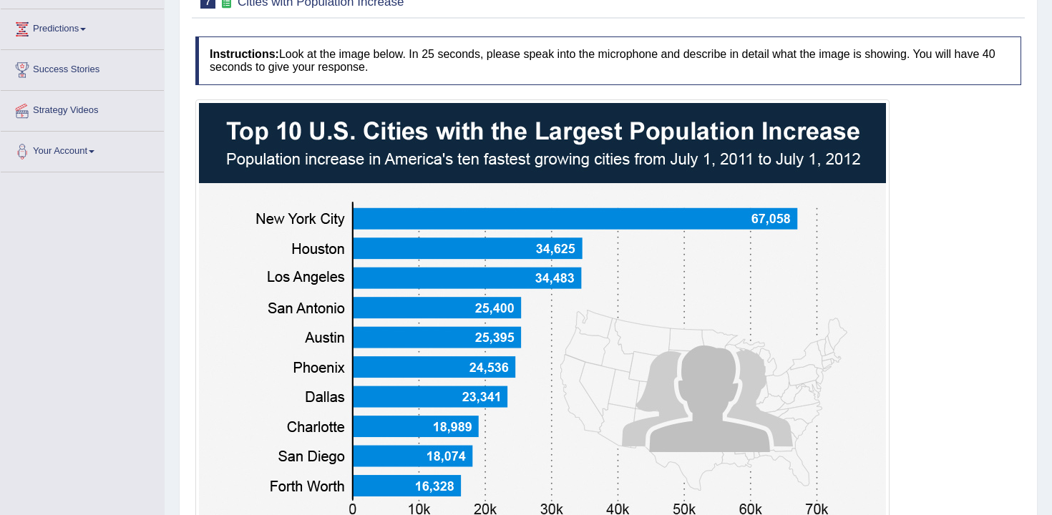
scroll to position [87, 0]
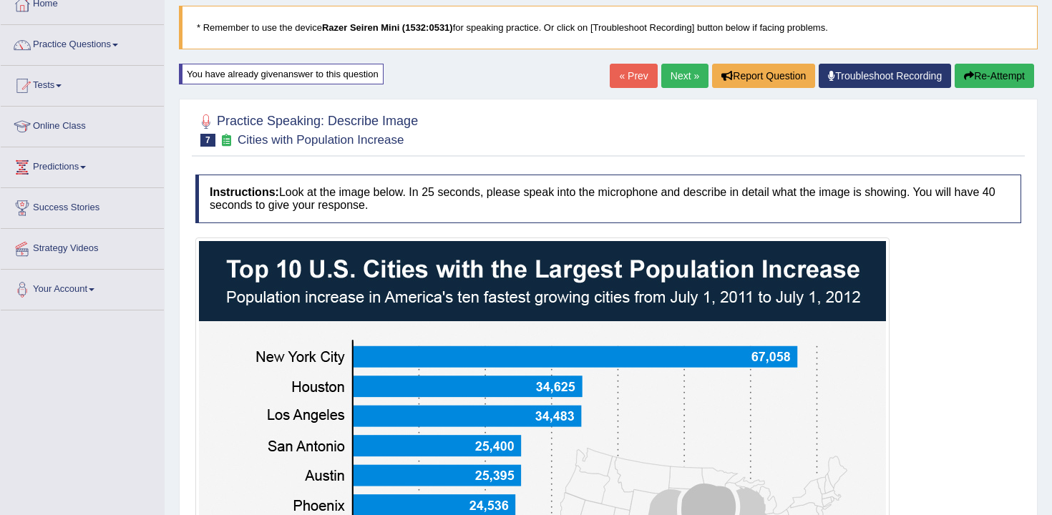
click at [964, 77] on icon "button" at bounding box center [969, 76] width 10 height 10
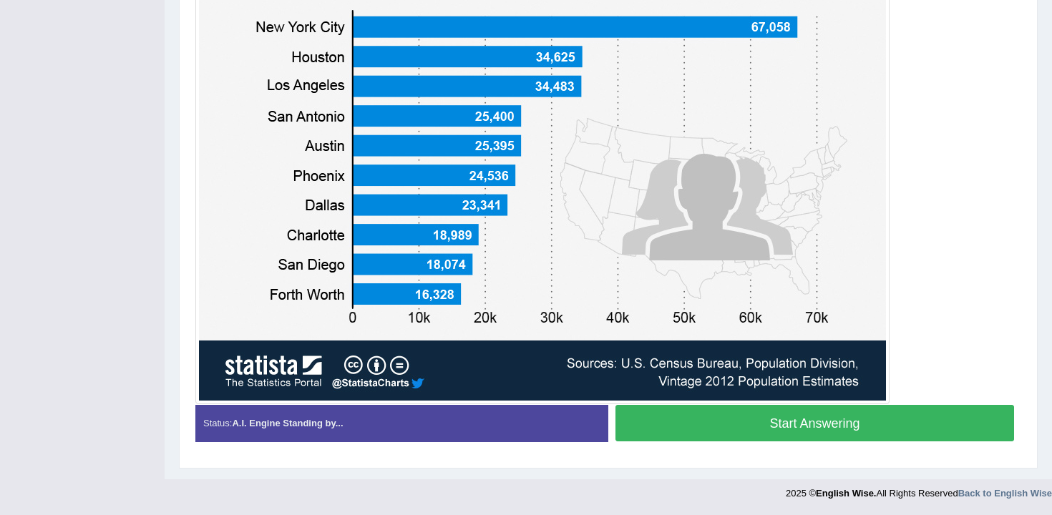
click at [714, 414] on button "Start Answering" at bounding box center [815, 423] width 399 height 37
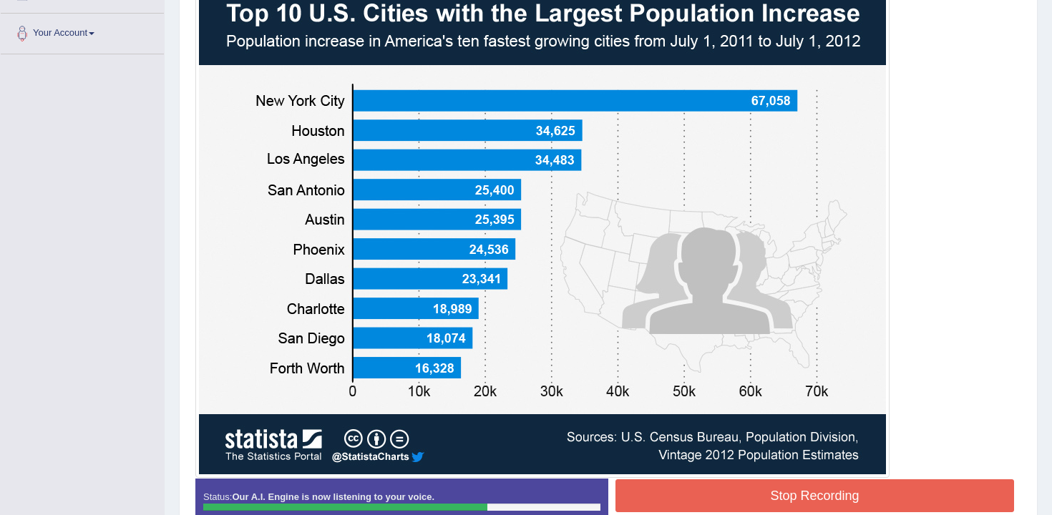
scroll to position [429, 0]
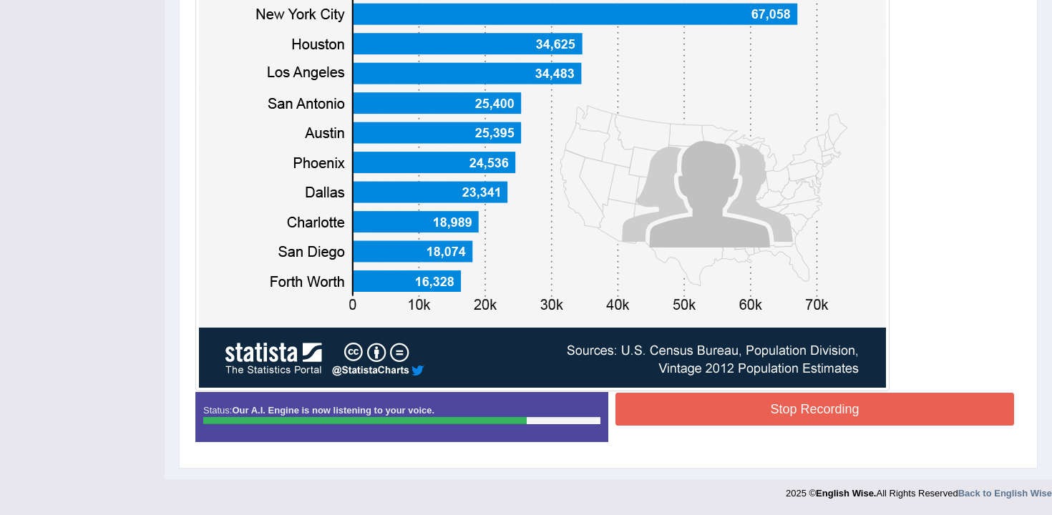
click at [804, 414] on button "Stop Recording" at bounding box center [815, 409] width 399 height 33
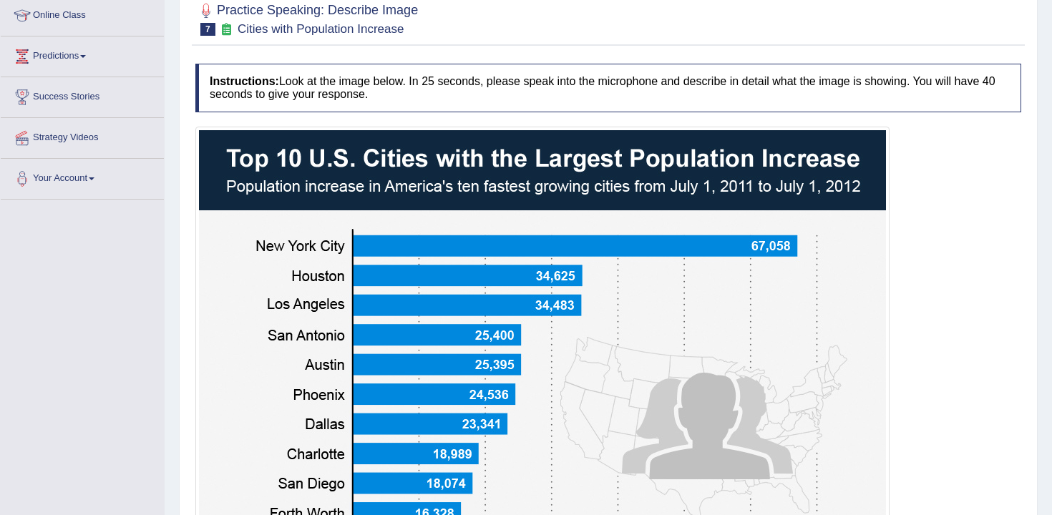
scroll to position [124, 0]
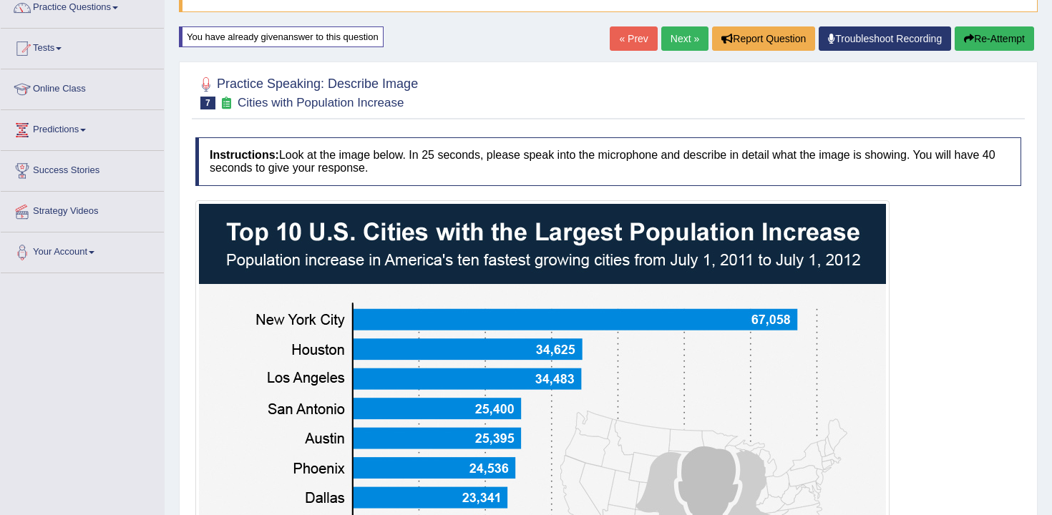
click at [970, 30] on button "Re-Attempt" at bounding box center [994, 38] width 79 height 24
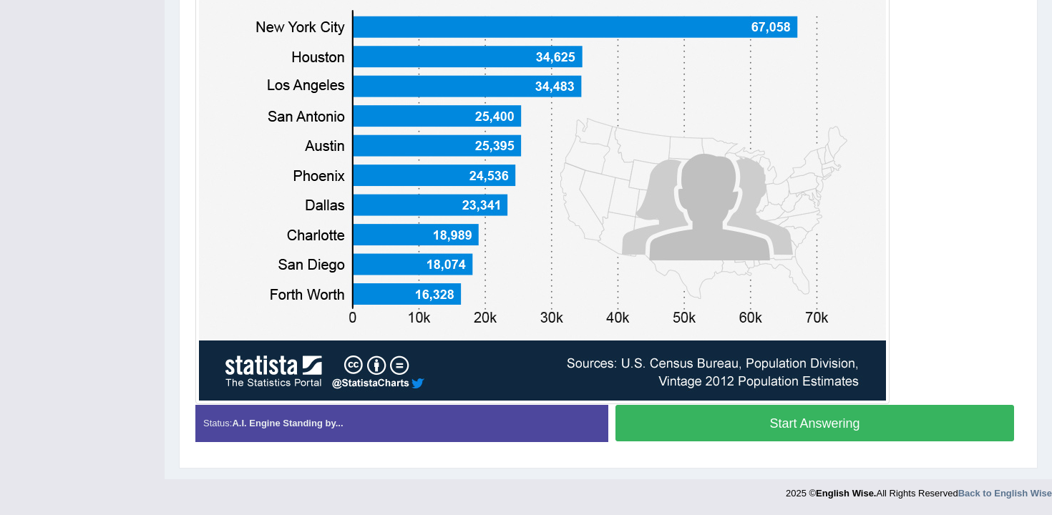
click at [828, 417] on button "Start Answering" at bounding box center [815, 423] width 399 height 37
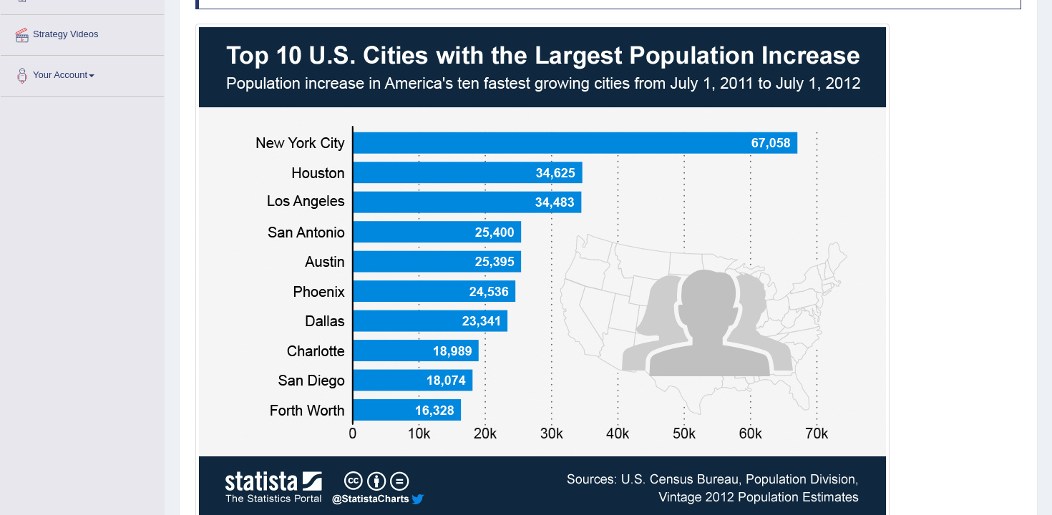
scroll to position [429, 0]
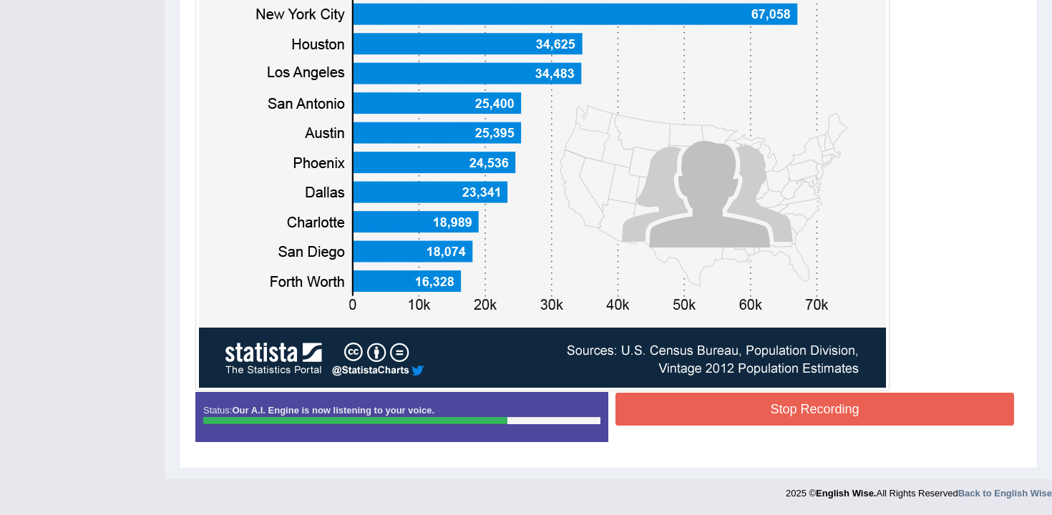
click at [814, 402] on button "Stop Recording" at bounding box center [815, 409] width 399 height 33
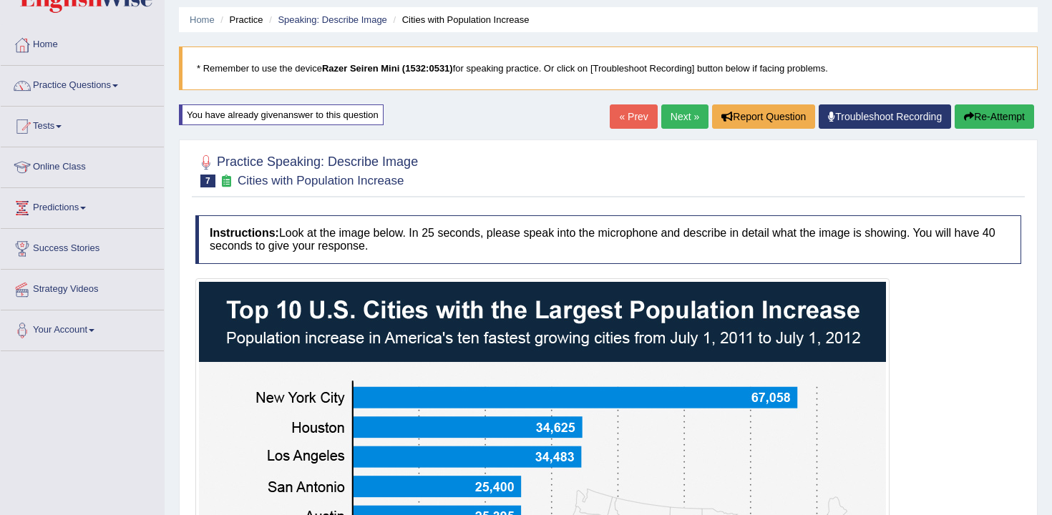
scroll to position [0, 0]
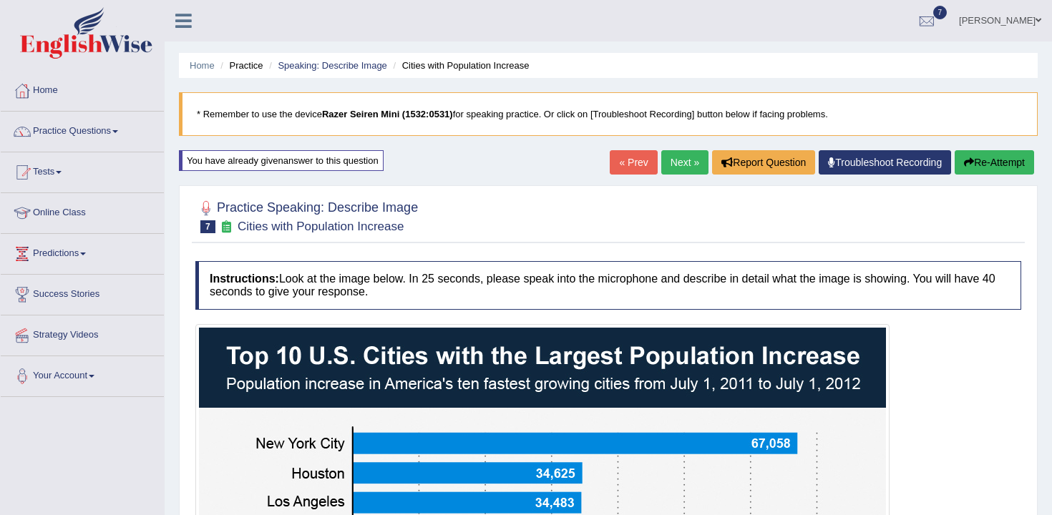
click at [982, 174] on button "Re-Attempt" at bounding box center [994, 162] width 79 height 24
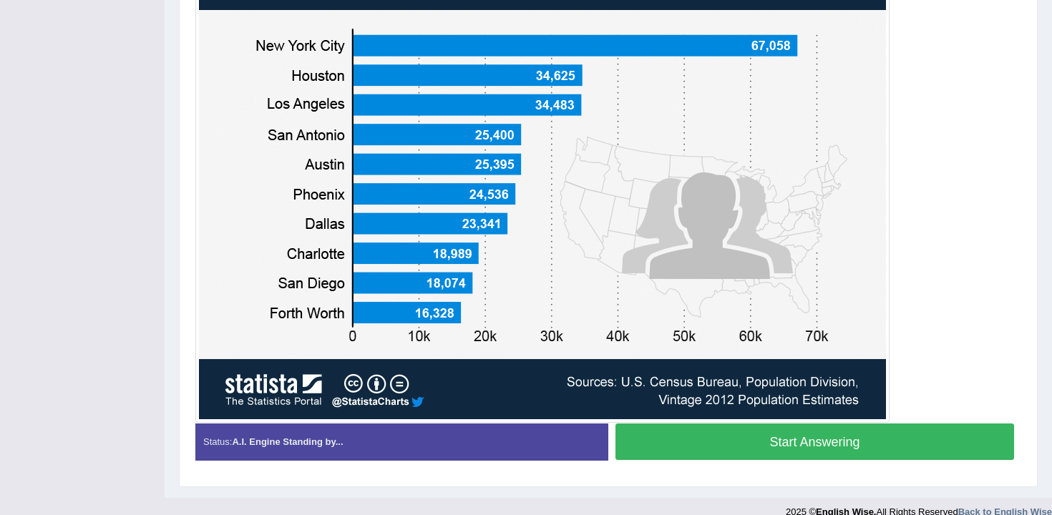
click at [764, 450] on button "Start Answering" at bounding box center [815, 442] width 399 height 37
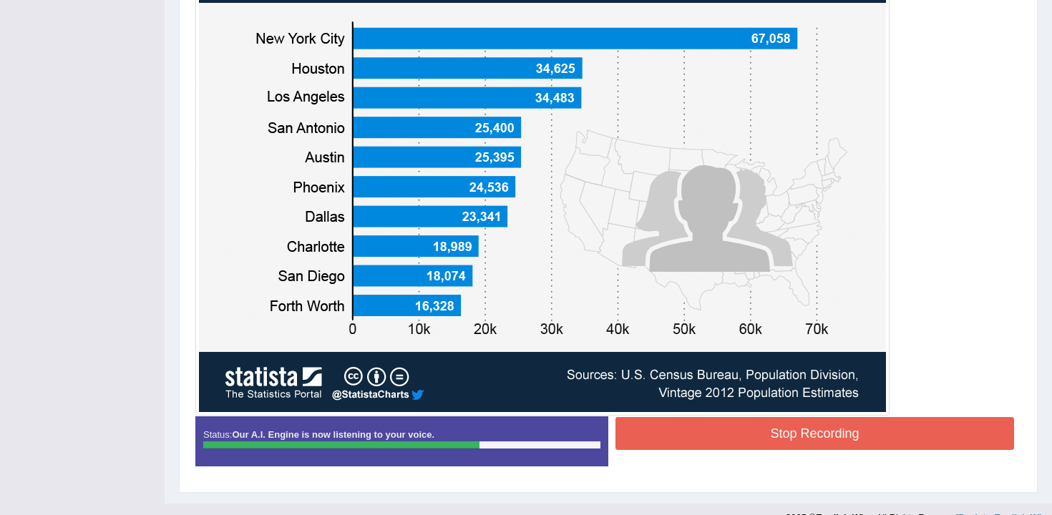
scroll to position [427, 0]
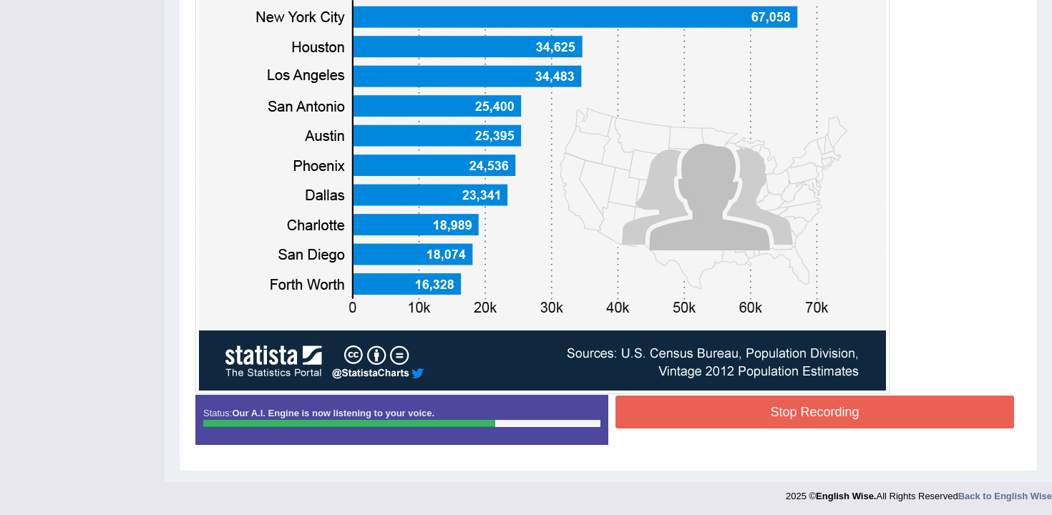
click at [731, 429] on div "Stop Recording" at bounding box center [814, 414] width 413 height 37
click at [737, 410] on button "Stop Recording" at bounding box center [815, 412] width 399 height 33
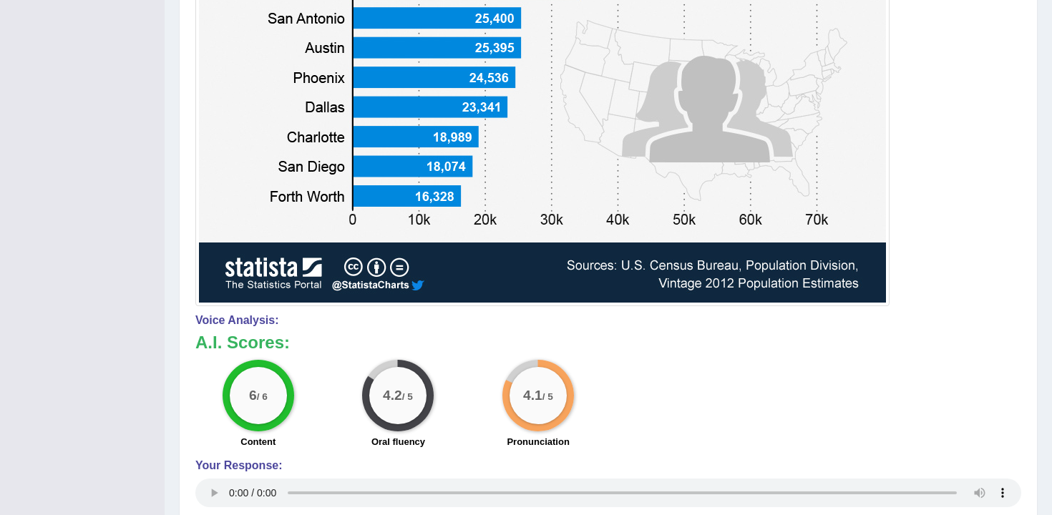
scroll to position [0, 0]
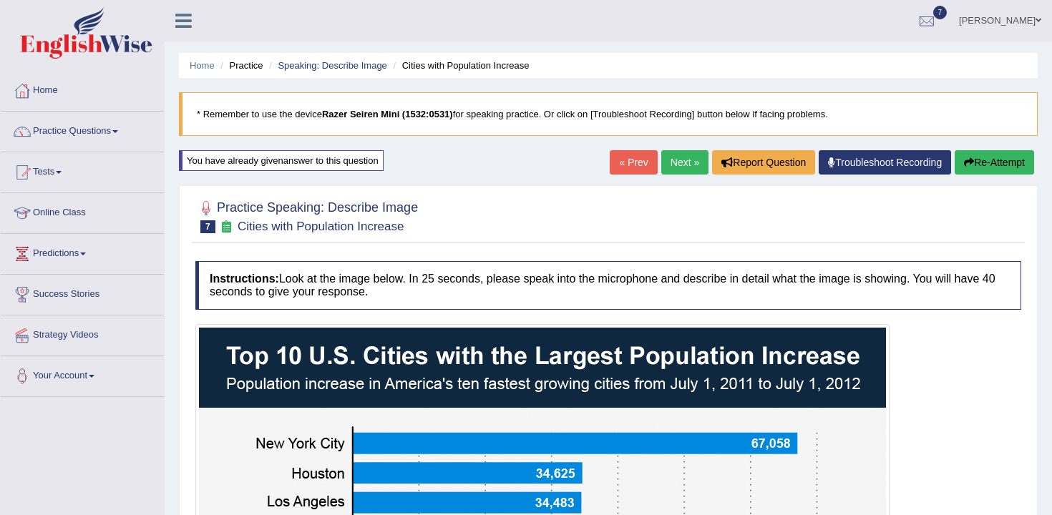
click at [1004, 173] on button "Re-Attempt" at bounding box center [994, 162] width 79 height 24
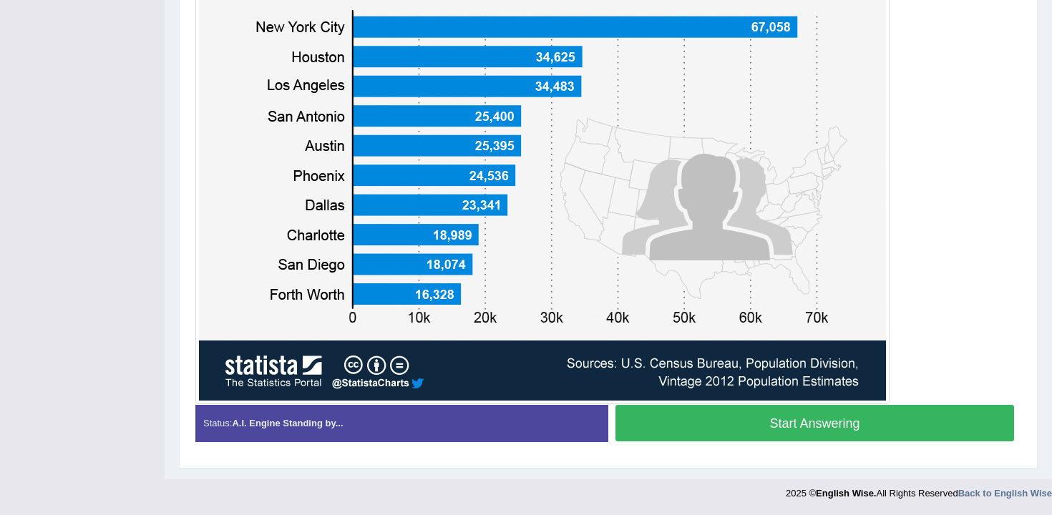
click at [806, 425] on button "Start Answering" at bounding box center [815, 423] width 399 height 37
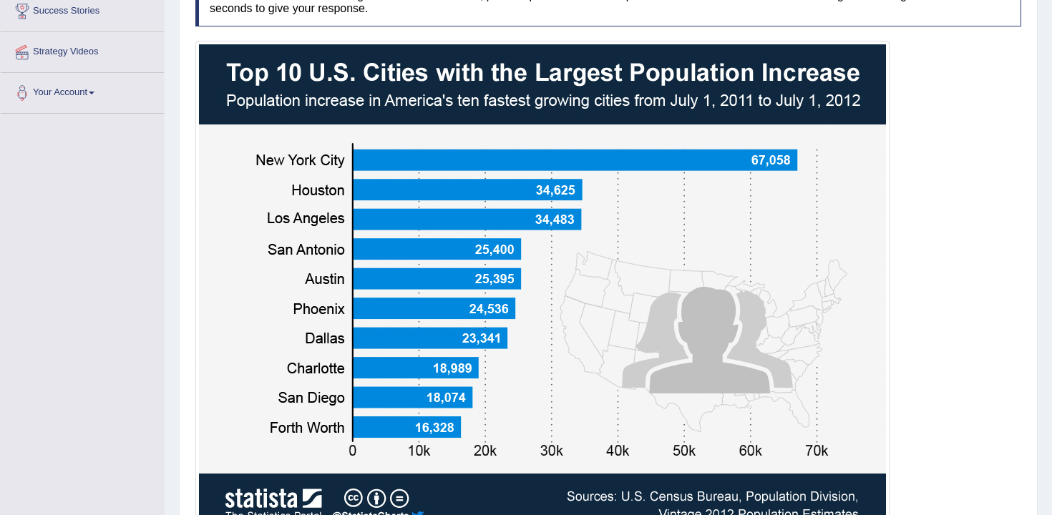
scroll to position [429, 0]
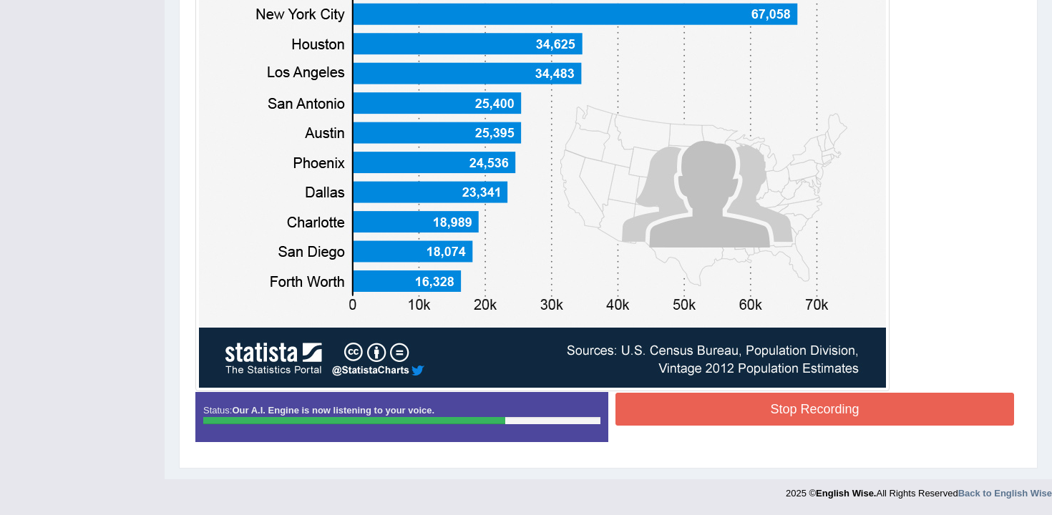
click at [797, 397] on button "Stop Recording" at bounding box center [815, 409] width 399 height 33
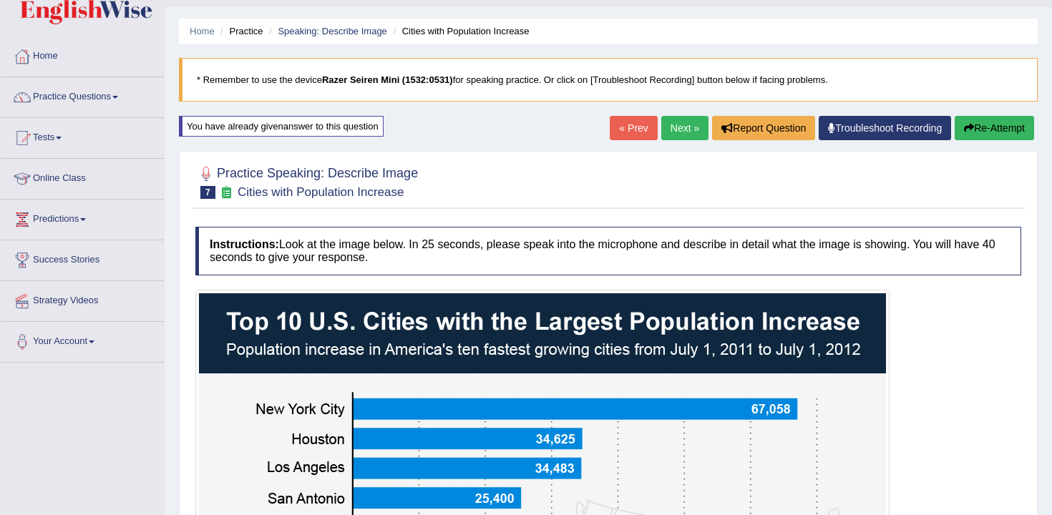
scroll to position [0, 0]
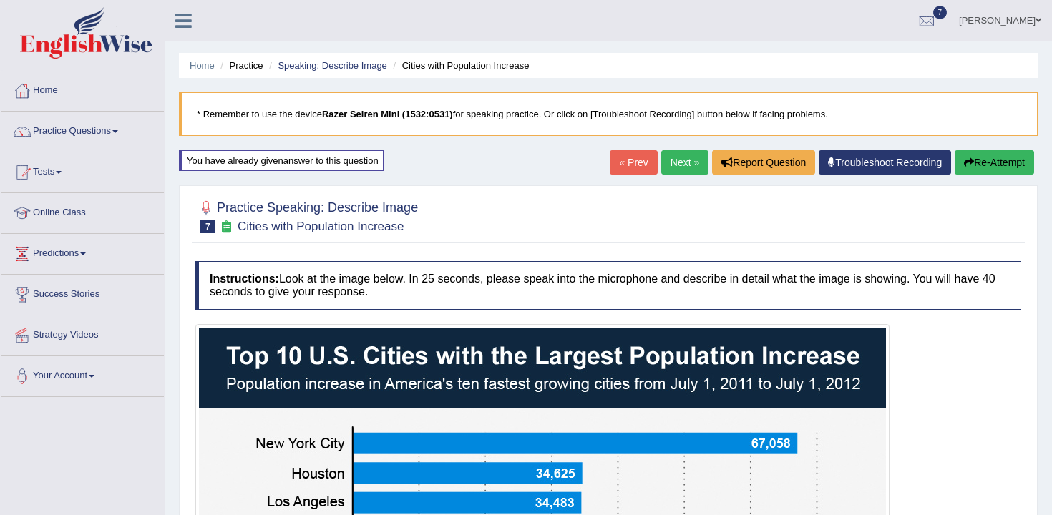
click at [978, 164] on button "Re-Attempt" at bounding box center [994, 162] width 79 height 24
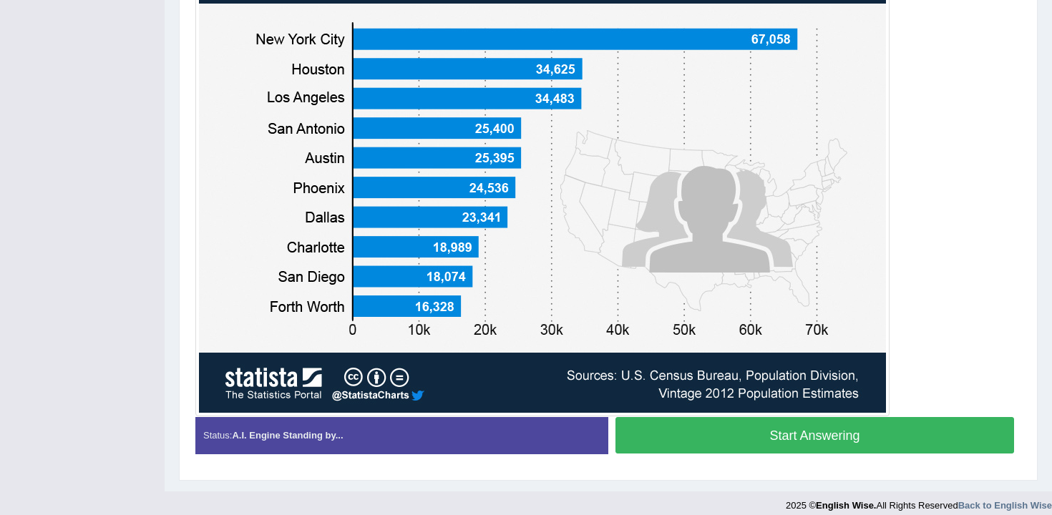
click at [737, 448] on button "Start Answering" at bounding box center [815, 435] width 399 height 37
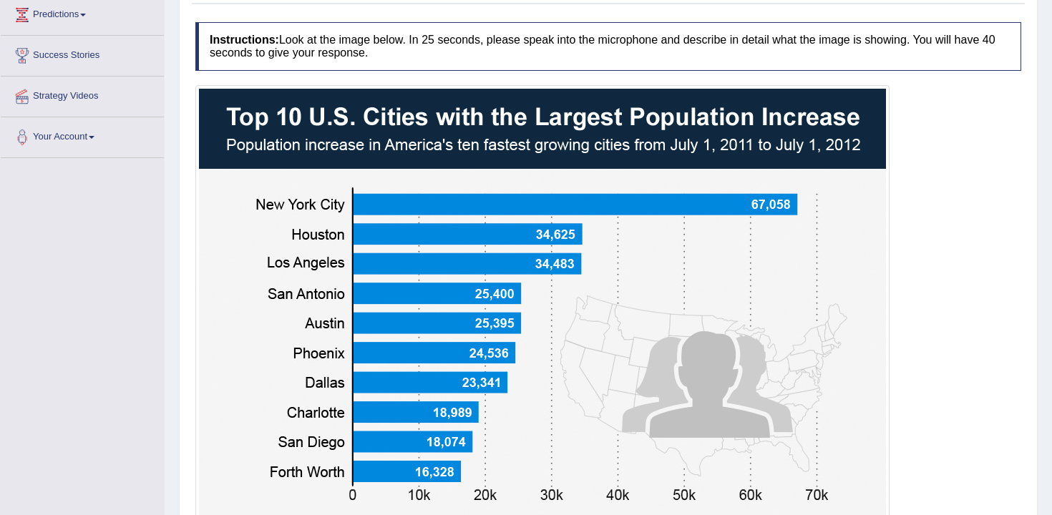
scroll to position [402, 0]
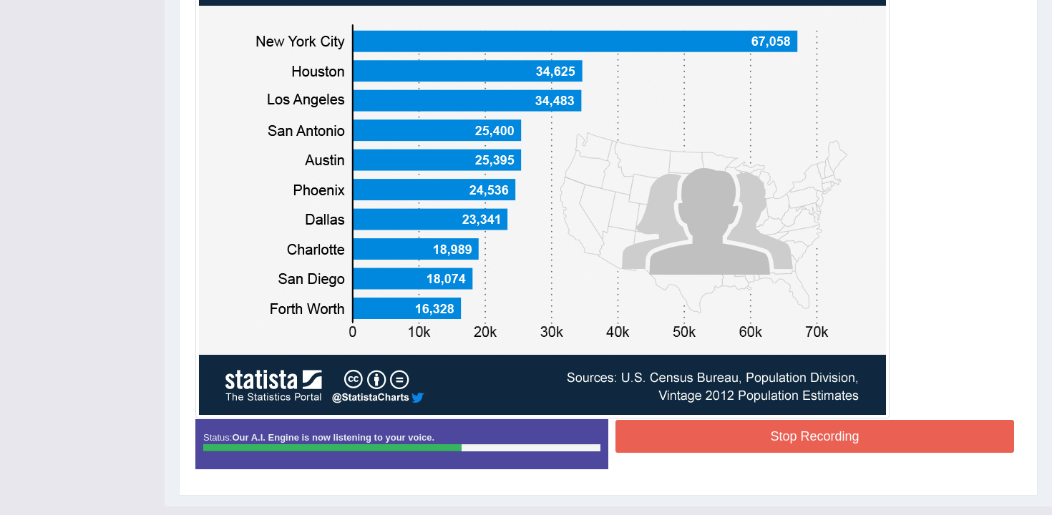
click at [703, 442] on button "Stop Recording" at bounding box center [815, 436] width 399 height 33
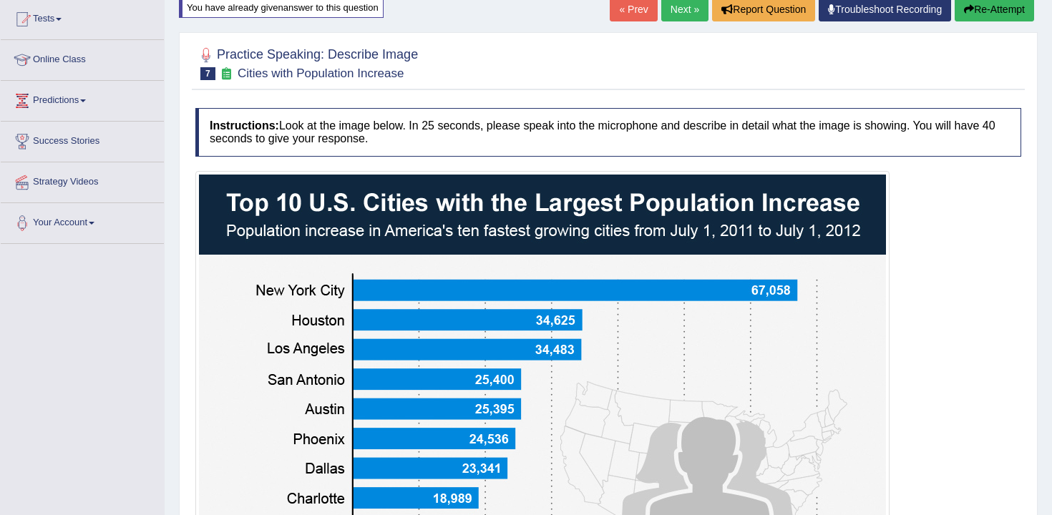
scroll to position [0, 0]
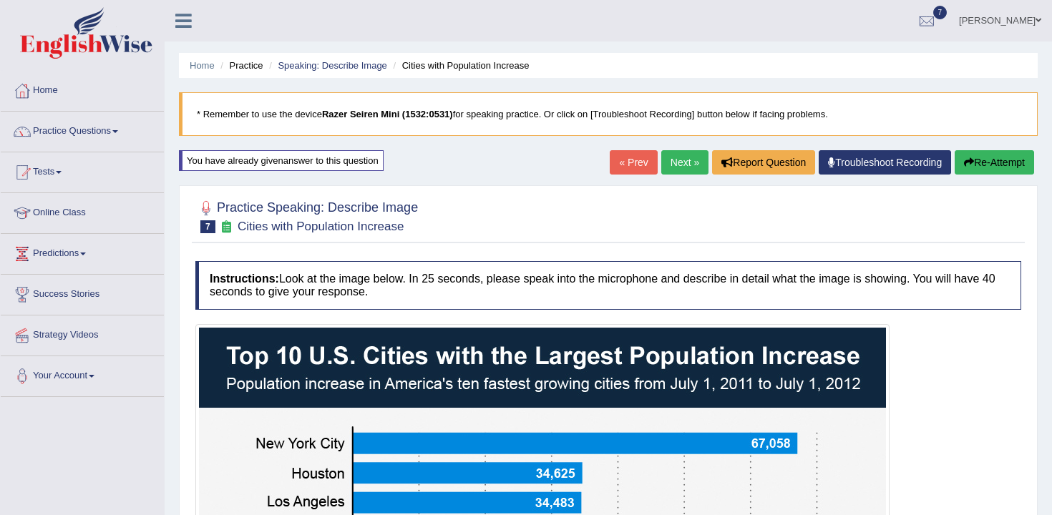
click at [681, 174] on link "Next »" at bounding box center [684, 162] width 47 height 24
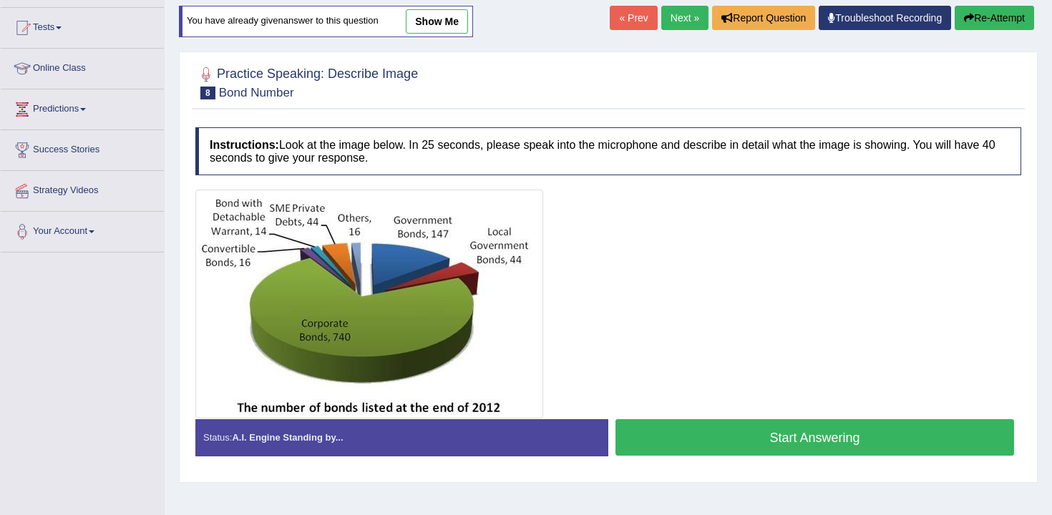
scroll to position [137, 0]
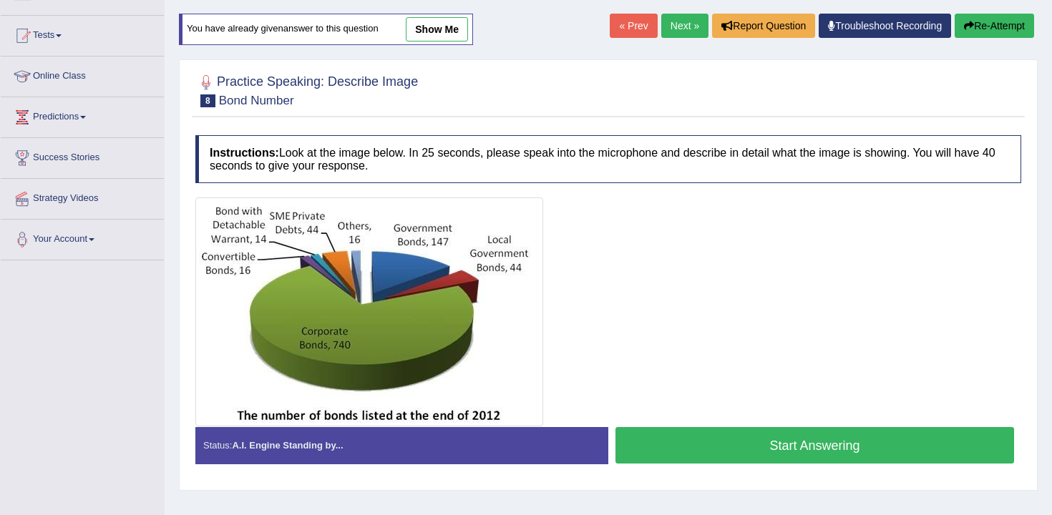
click at [660, 446] on button "Start Answering" at bounding box center [815, 445] width 399 height 37
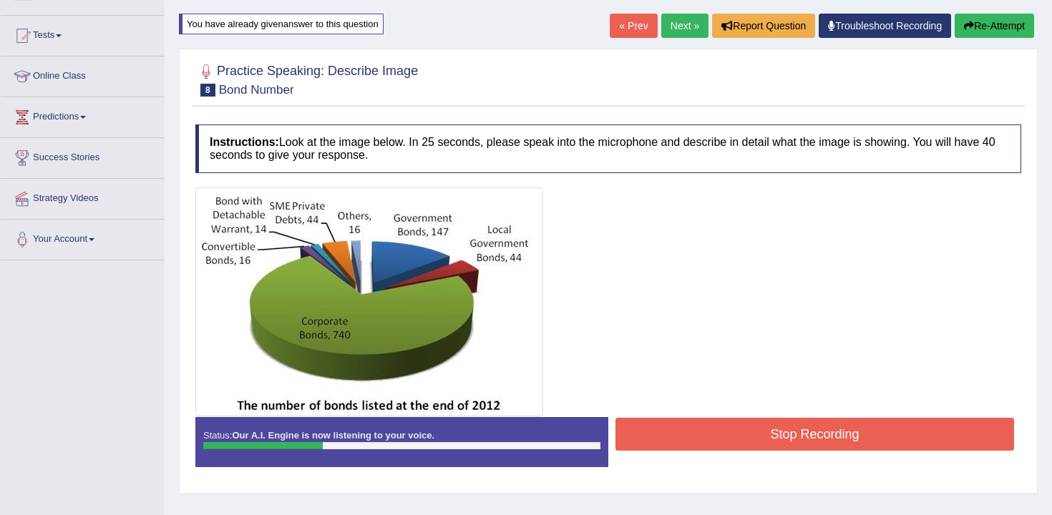
click at [686, 435] on button "Stop Recording" at bounding box center [815, 434] width 399 height 33
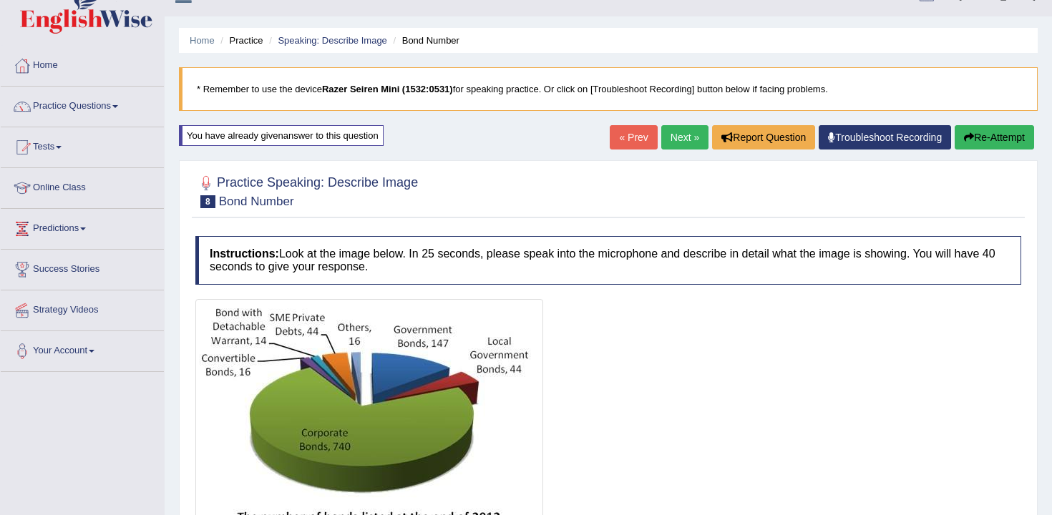
scroll to position [0, 0]
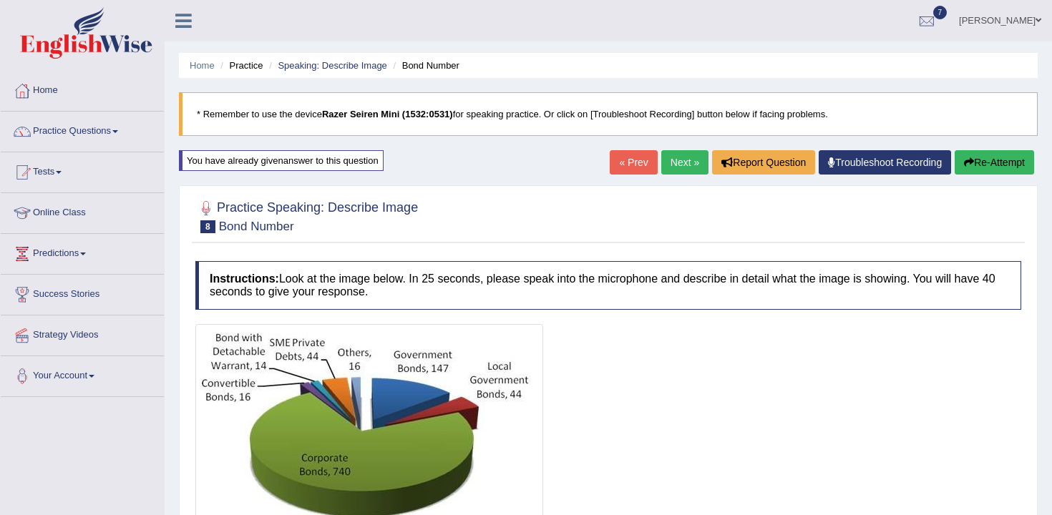
click at [984, 163] on button "Re-Attempt" at bounding box center [994, 162] width 79 height 24
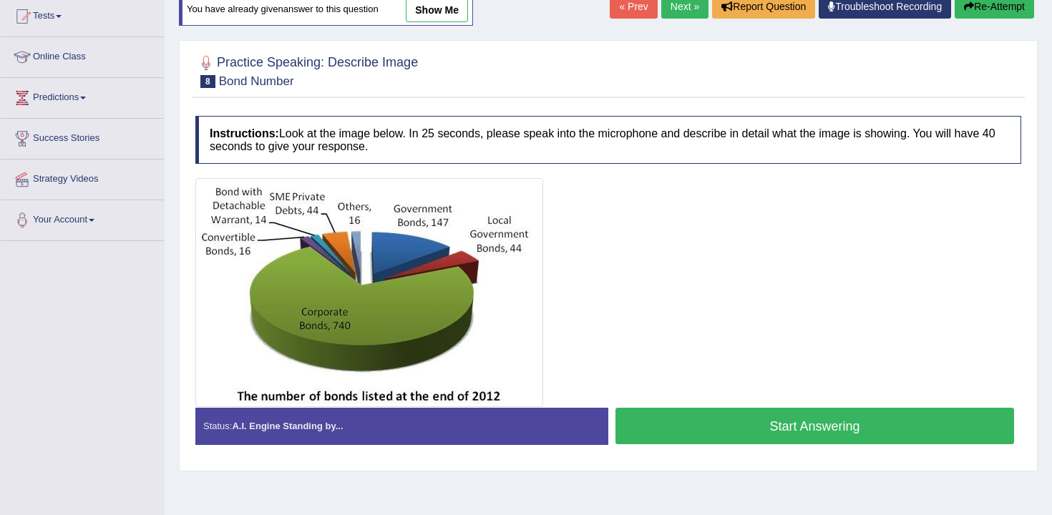
click at [651, 452] on div "Status: A.I. Engine Standing by... Start Answering Stop Recording" at bounding box center [608, 433] width 826 height 51
click at [652, 442] on button "Start Answering" at bounding box center [815, 426] width 399 height 37
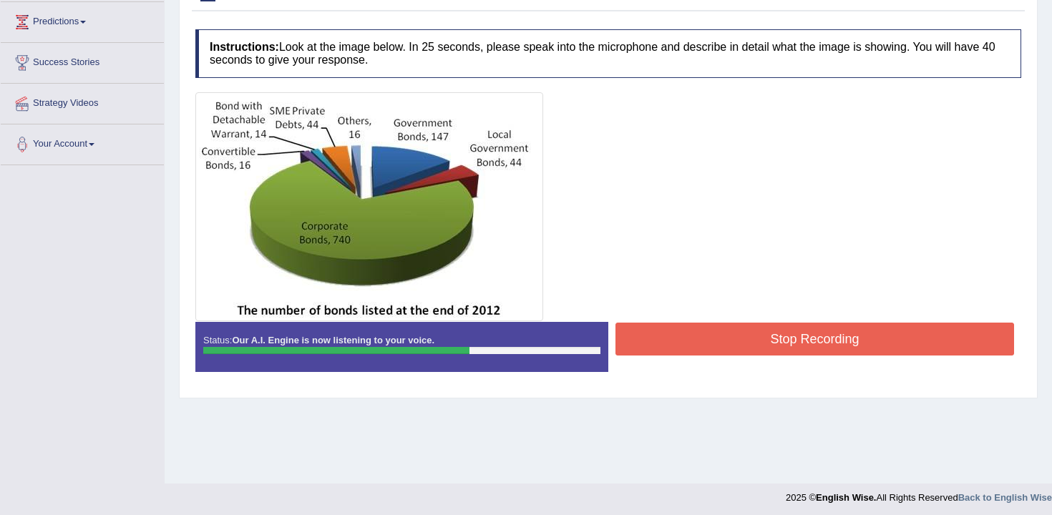
scroll to position [236, 0]
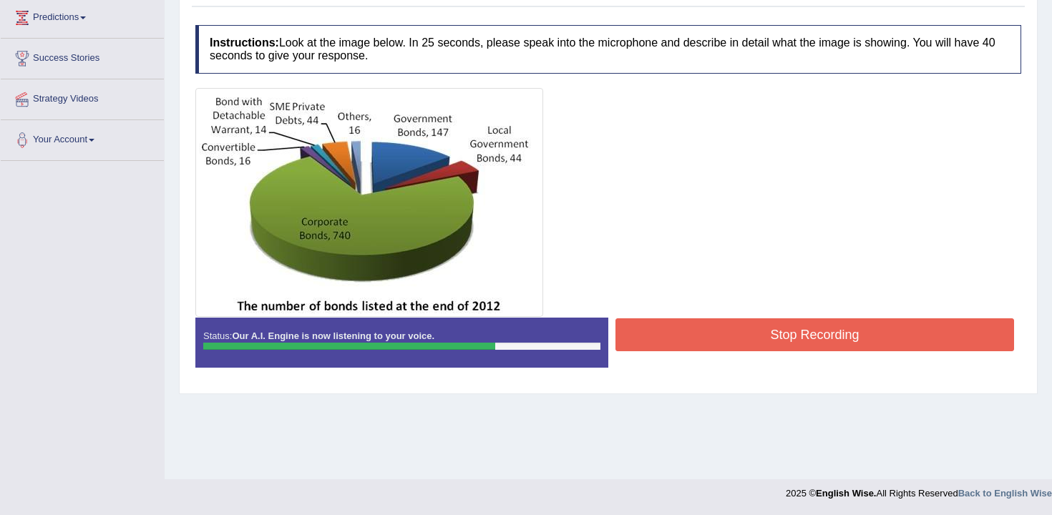
click at [721, 336] on button "Stop Recording" at bounding box center [815, 335] width 399 height 33
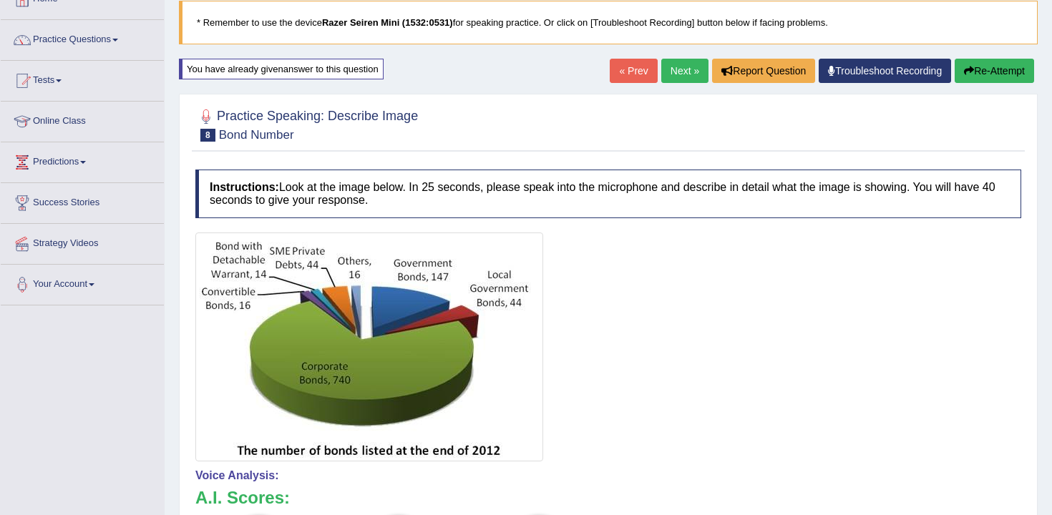
scroll to position [63, 0]
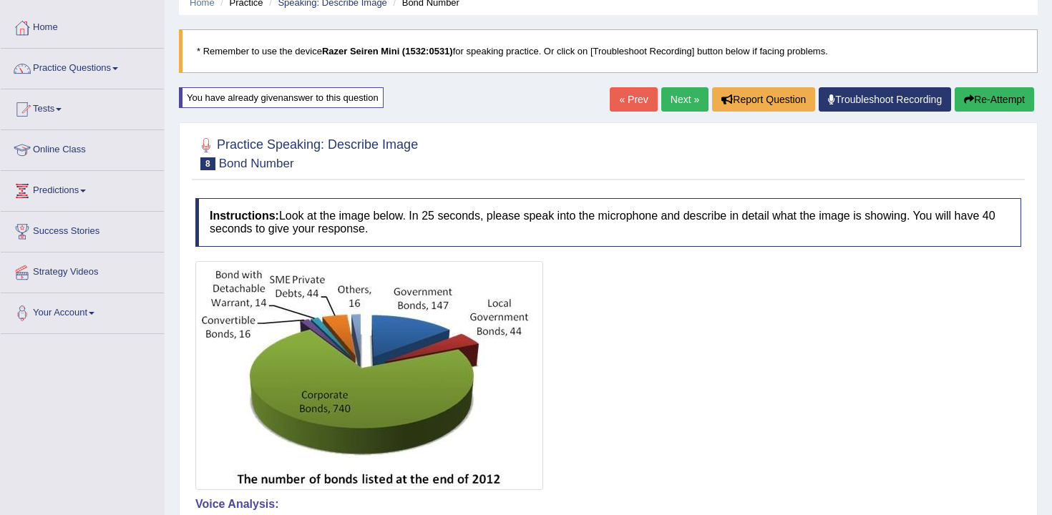
click at [679, 103] on link "Next »" at bounding box center [684, 99] width 47 height 24
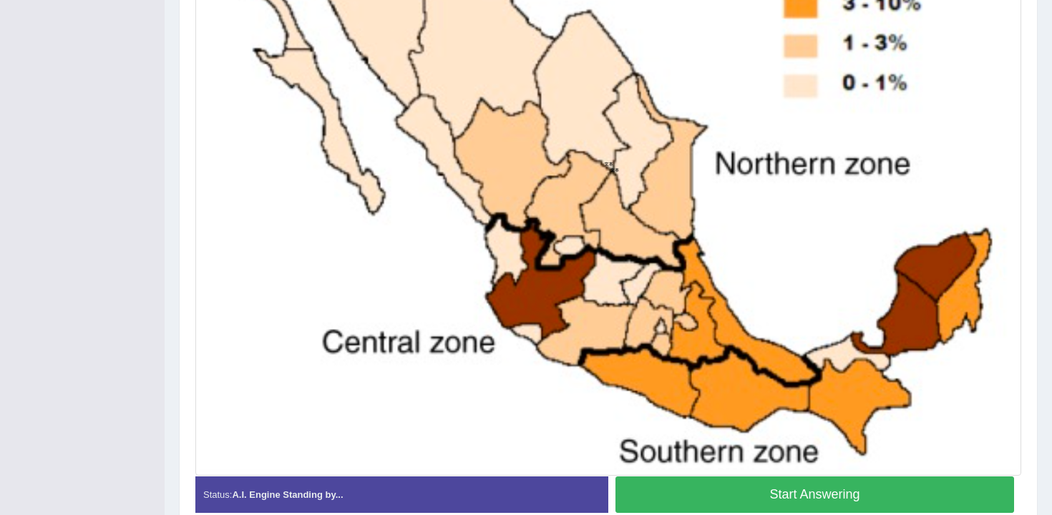
scroll to position [535, 0]
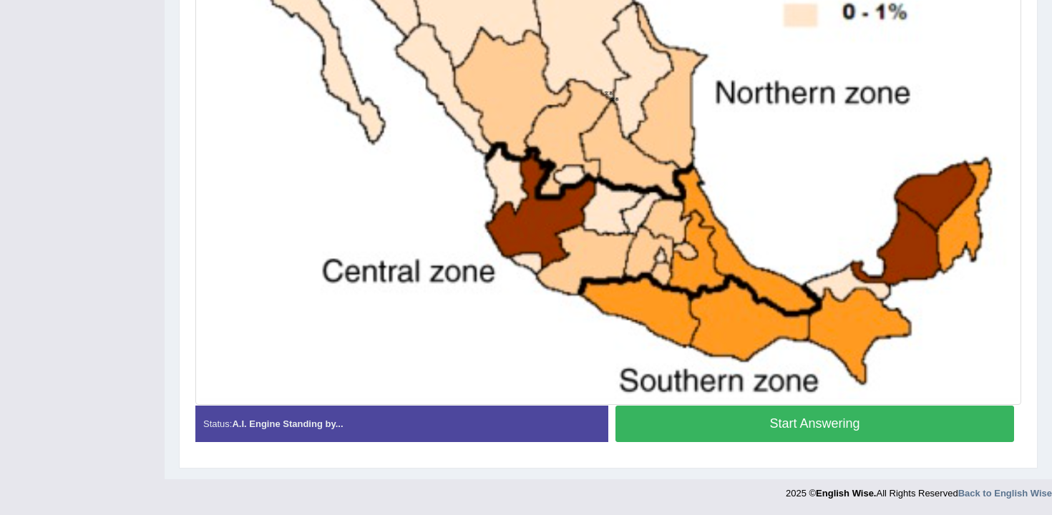
click at [807, 419] on button "Start Answering" at bounding box center [815, 424] width 399 height 37
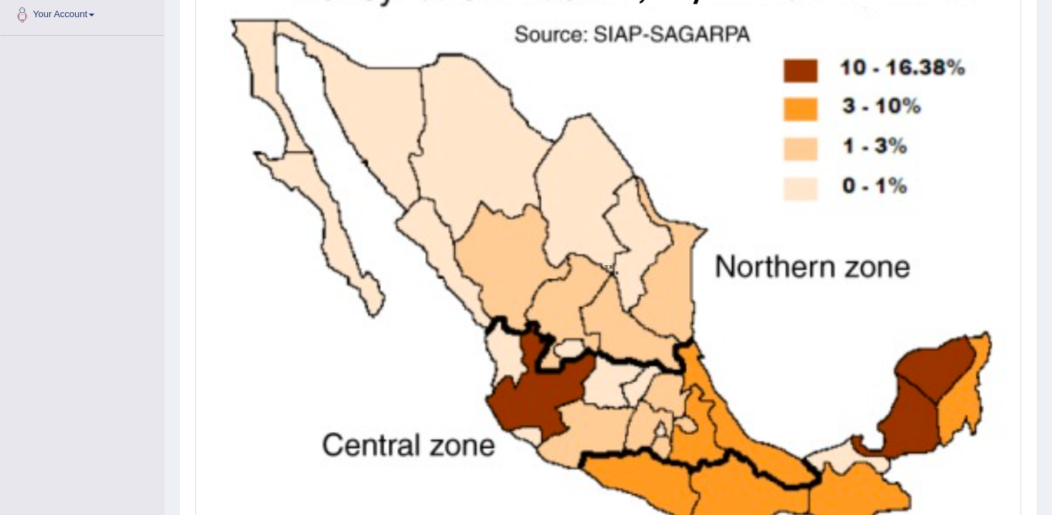
scroll to position [0, 0]
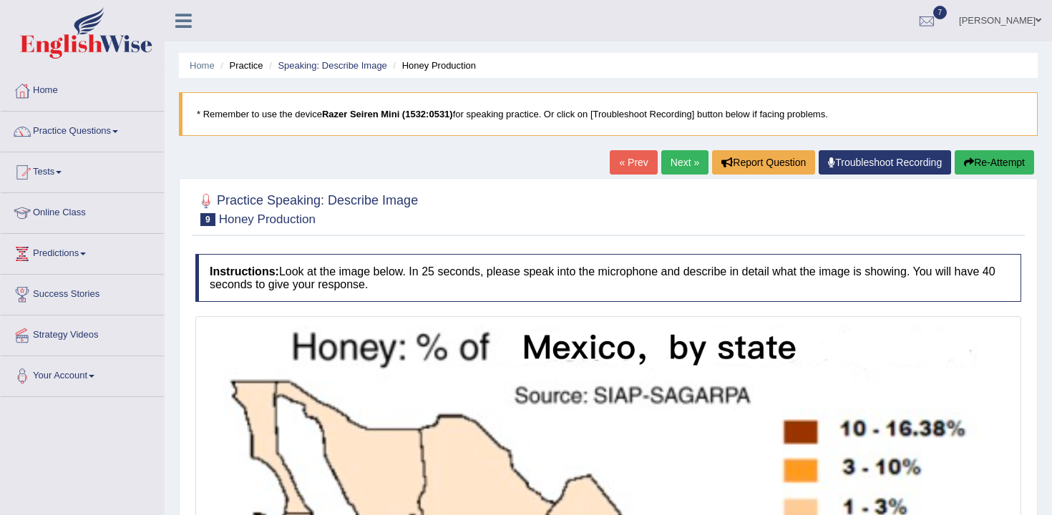
click at [972, 172] on button "Re-Attempt" at bounding box center [994, 162] width 79 height 24
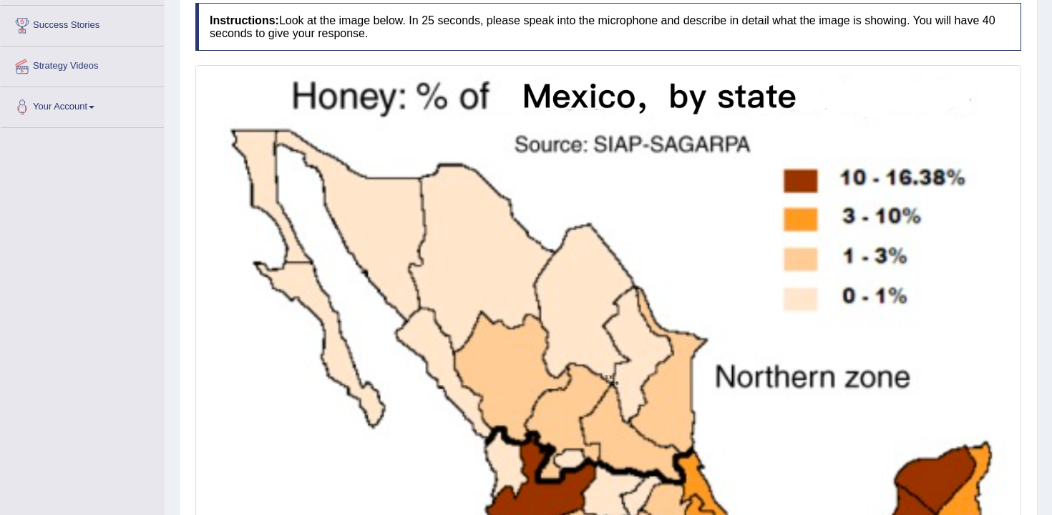
scroll to position [553, 0]
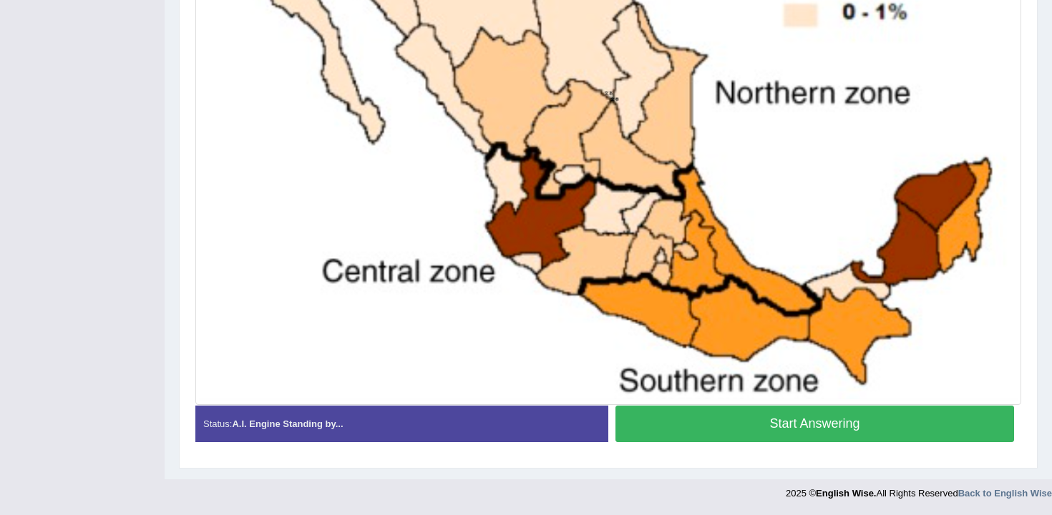
click at [671, 442] on div "Start Answering" at bounding box center [814, 426] width 413 height 40
click at [686, 419] on button "Start Answering" at bounding box center [815, 424] width 399 height 37
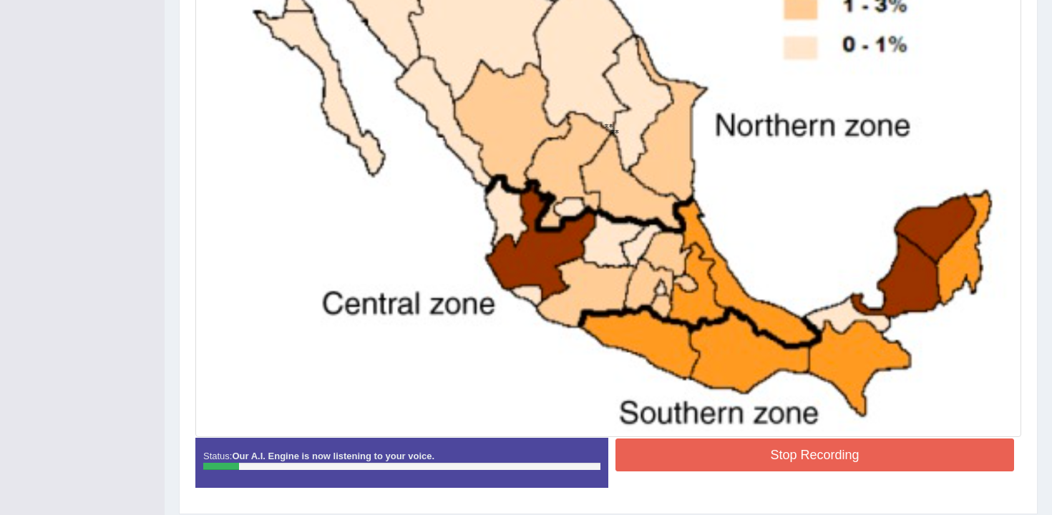
scroll to position [508, 0]
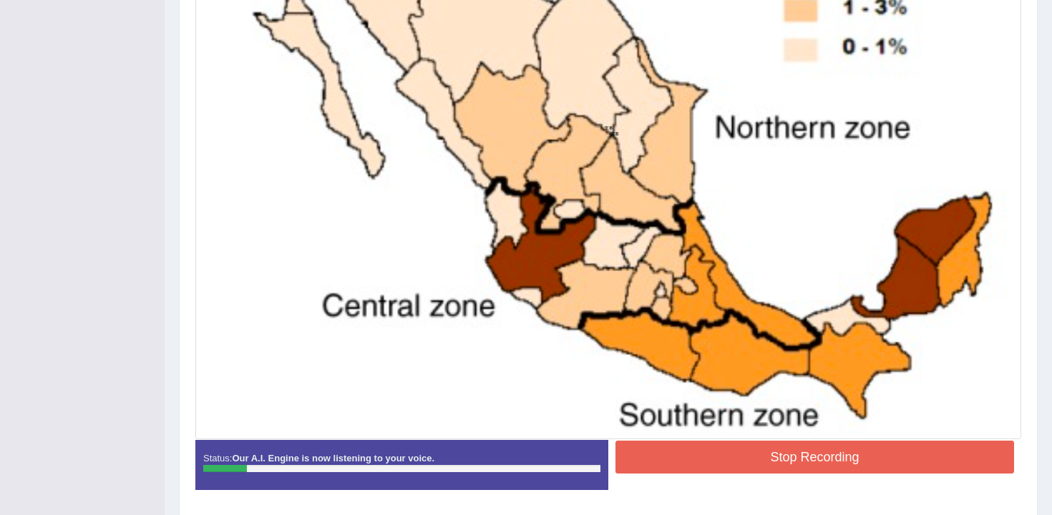
click at [820, 463] on button "Stop Recording" at bounding box center [815, 457] width 399 height 33
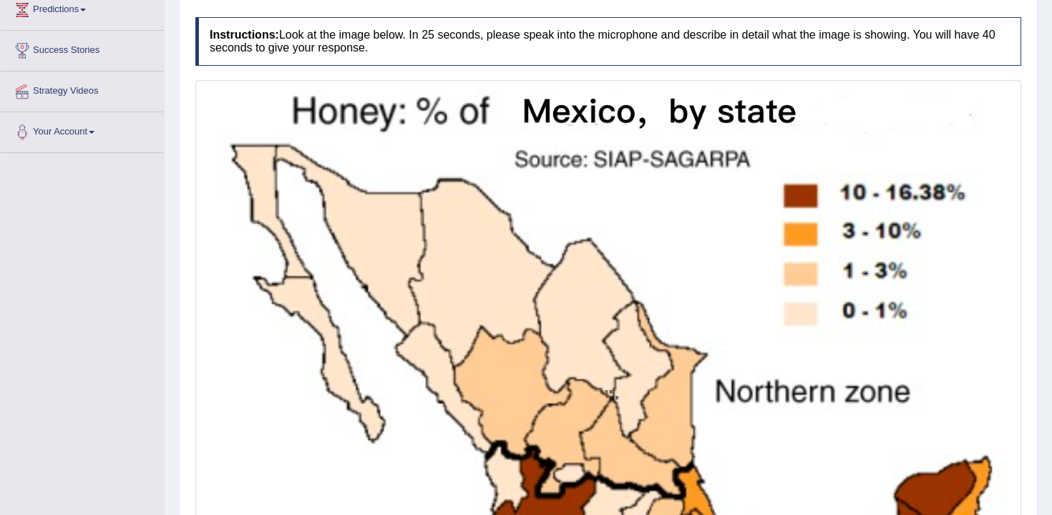
scroll to position [55, 0]
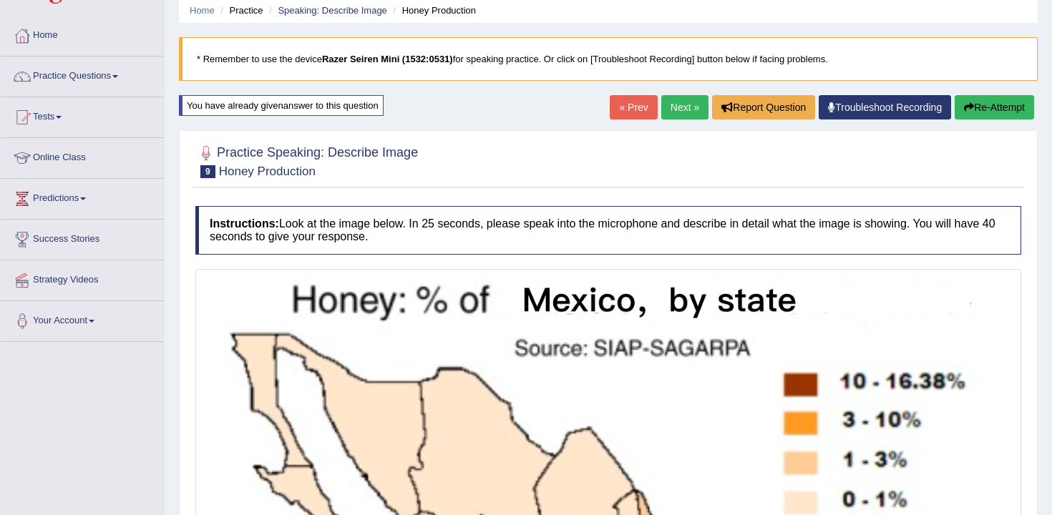
click at [994, 117] on button "Re-Attempt" at bounding box center [994, 107] width 79 height 24
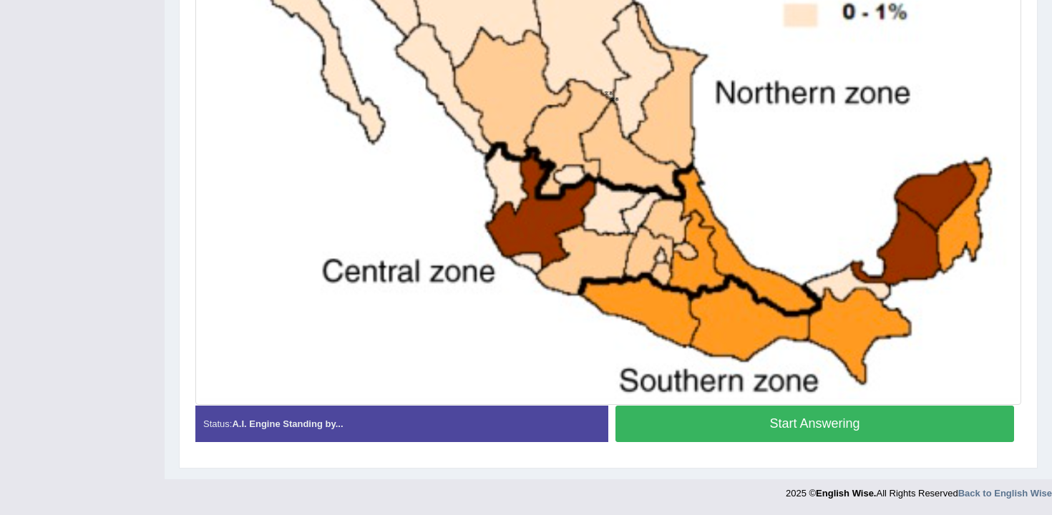
click at [694, 415] on button "Start Answering" at bounding box center [815, 424] width 399 height 37
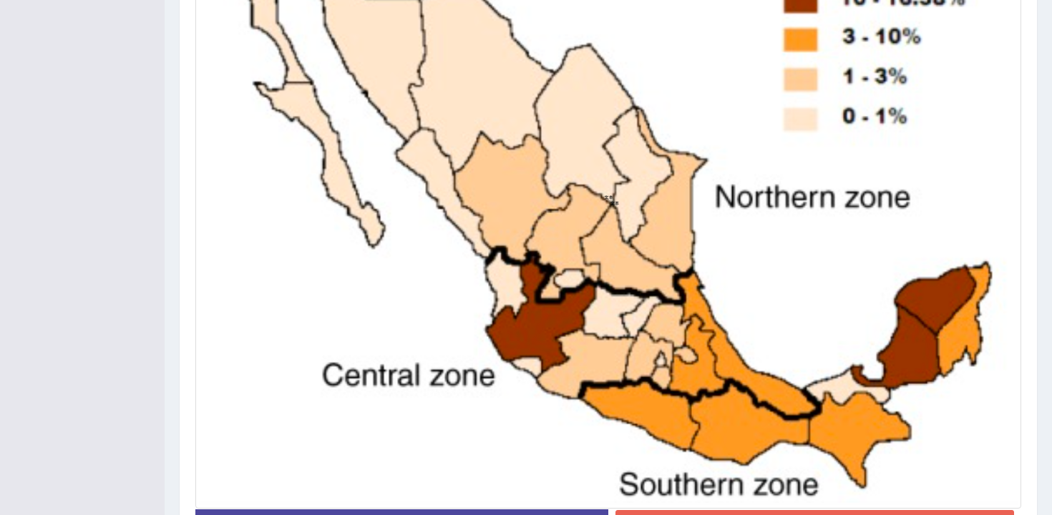
scroll to position [556, 0]
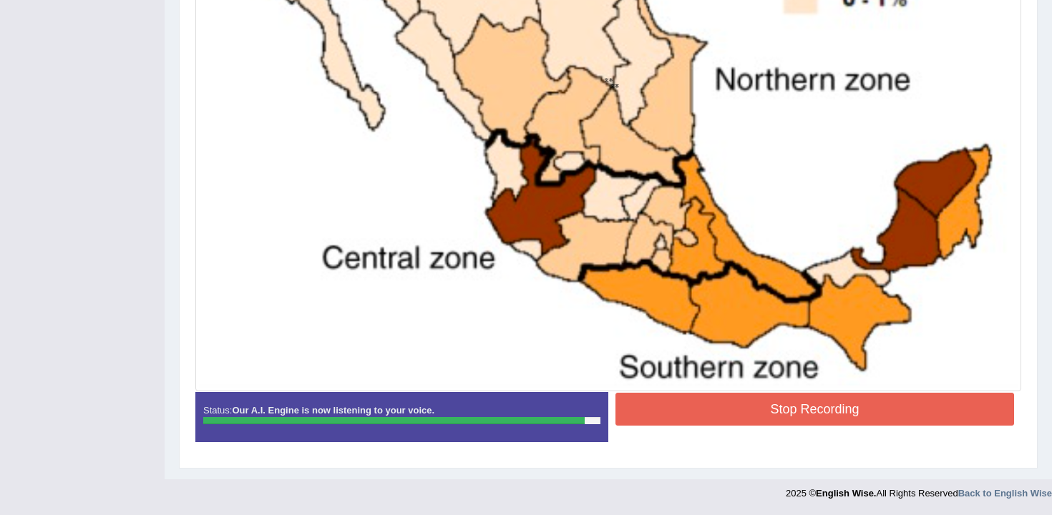
click at [704, 416] on button "Stop Recording" at bounding box center [815, 409] width 399 height 33
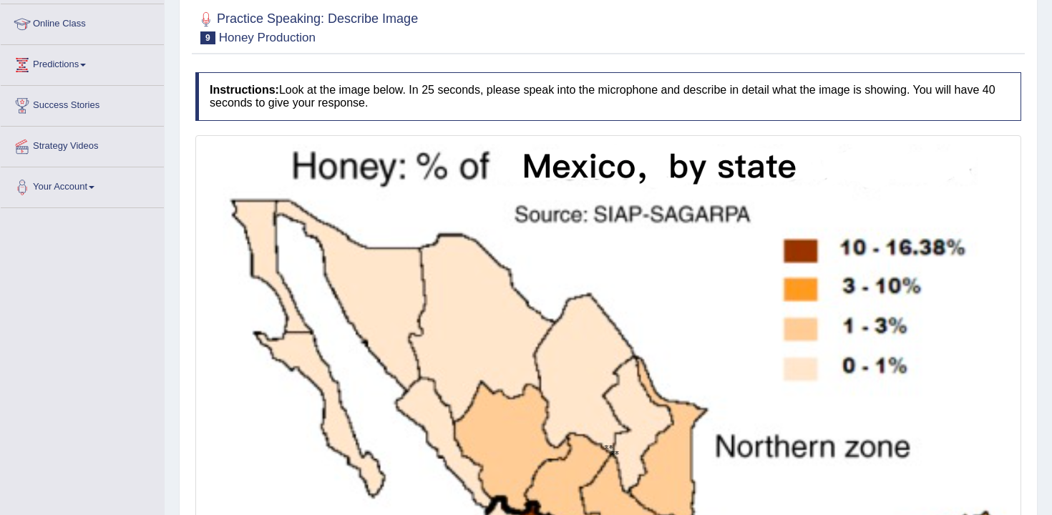
scroll to position [0, 0]
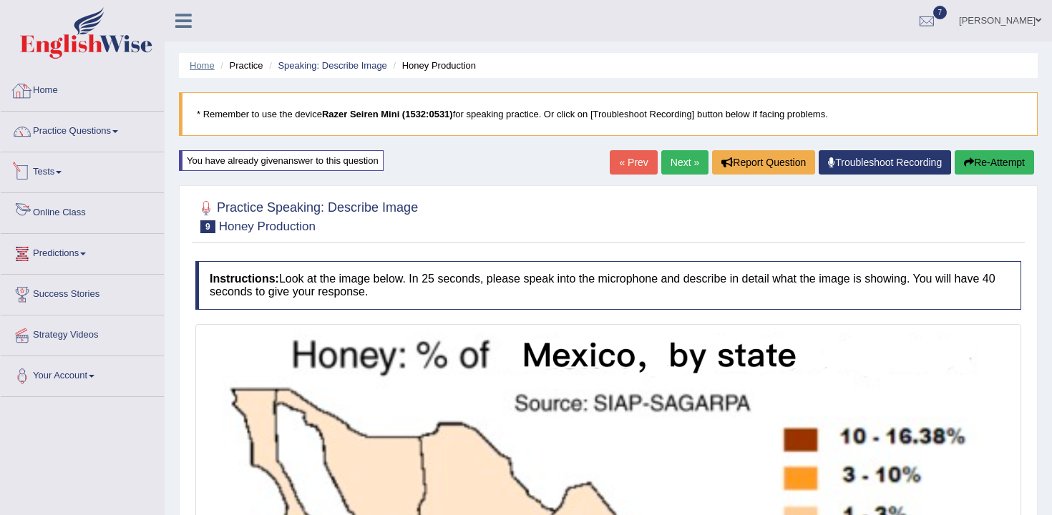
click at [213, 60] on link "Home" at bounding box center [202, 65] width 25 height 11
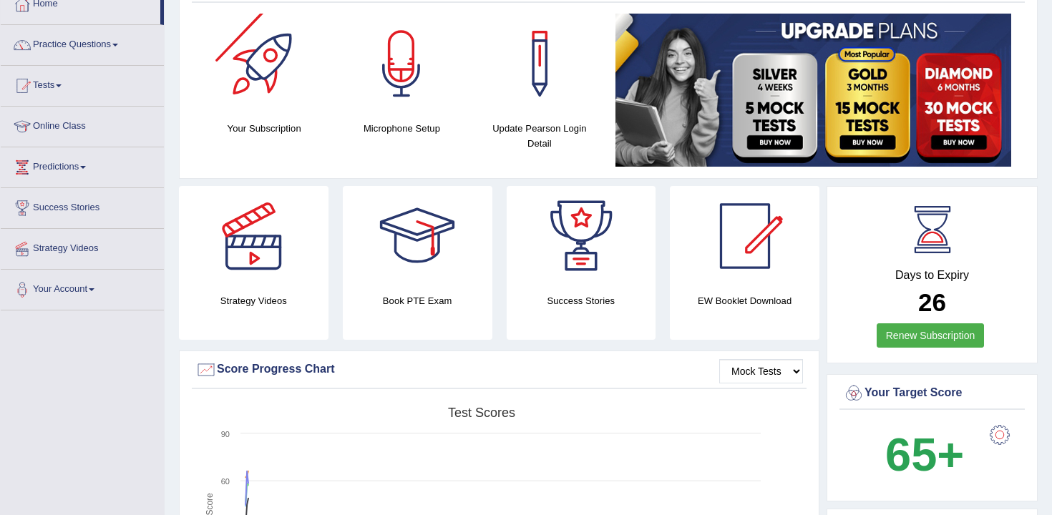
scroll to position [75, 0]
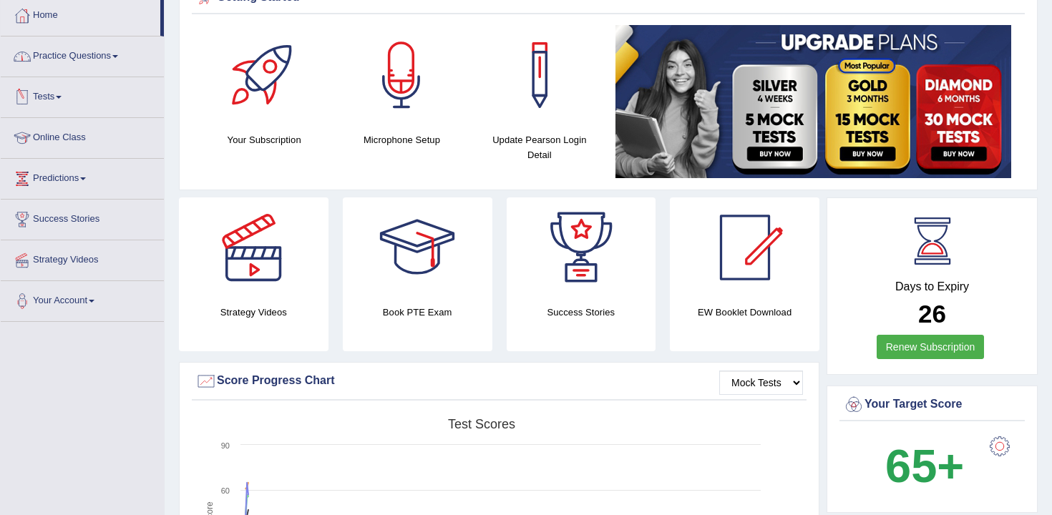
click at [97, 64] on link "Practice Questions" at bounding box center [82, 55] width 163 height 36
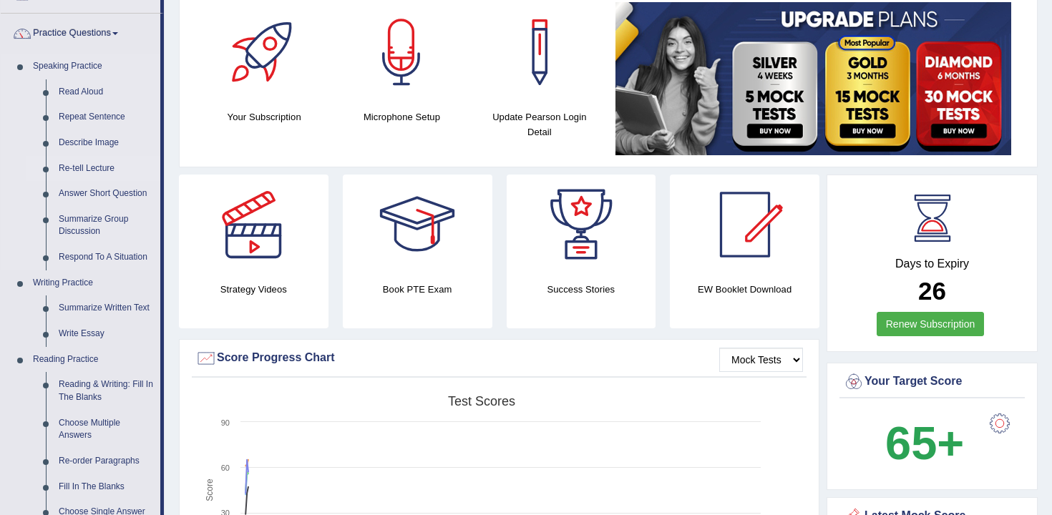
scroll to position [89, 0]
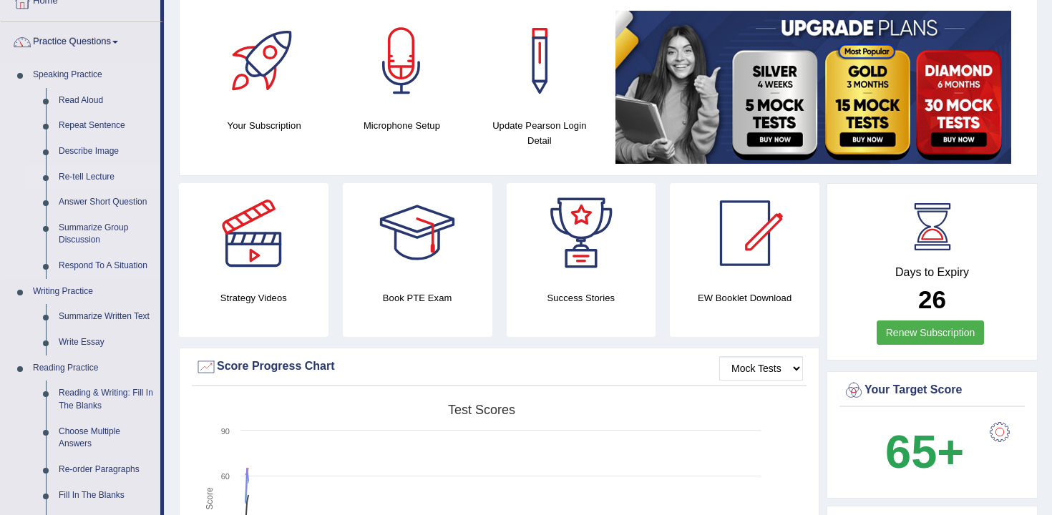
click at [106, 180] on link "Re-tell Lecture" at bounding box center [106, 178] width 108 height 26
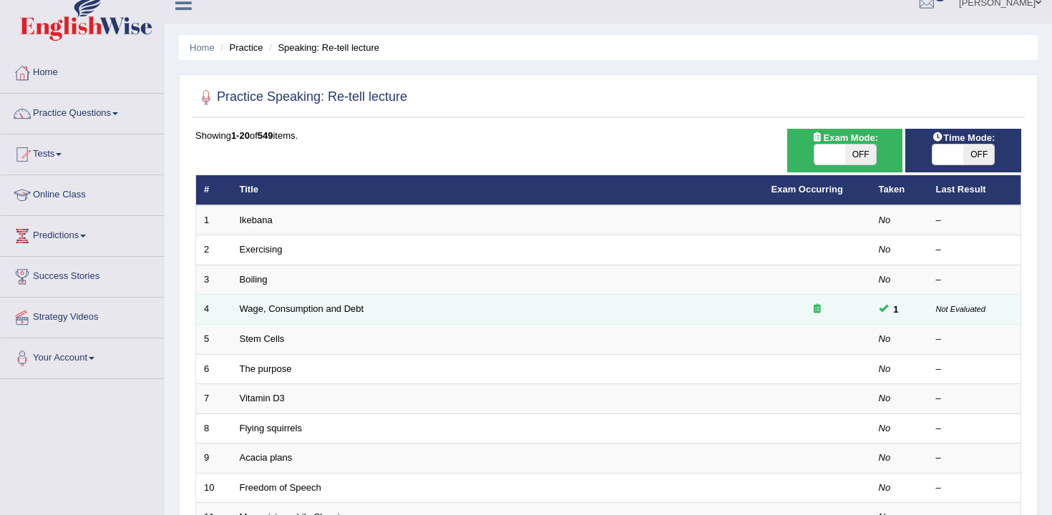
scroll to position [27, 0]
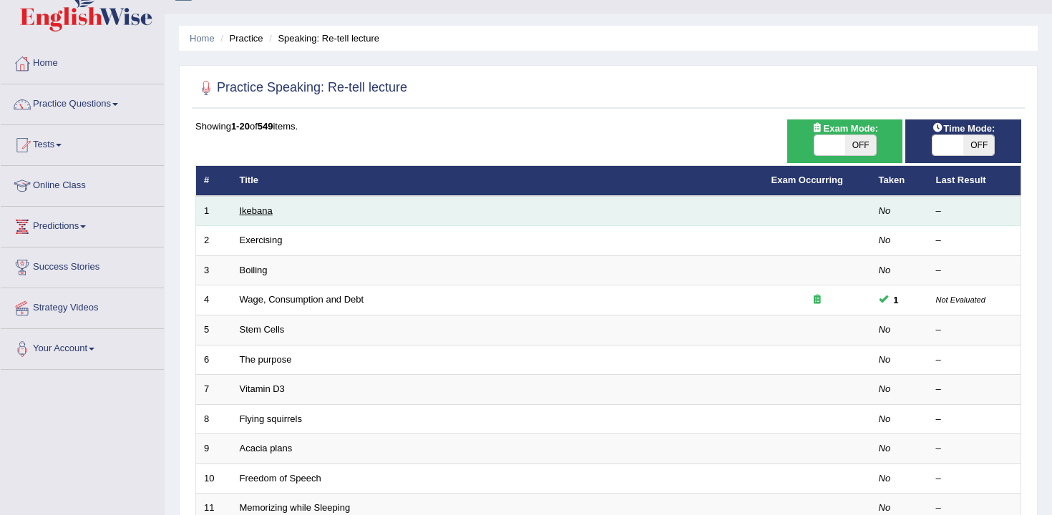
click at [261, 210] on link "Ikebana" at bounding box center [256, 210] width 33 height 11
